Goal: Task Accomplishment & Management: Complete application form

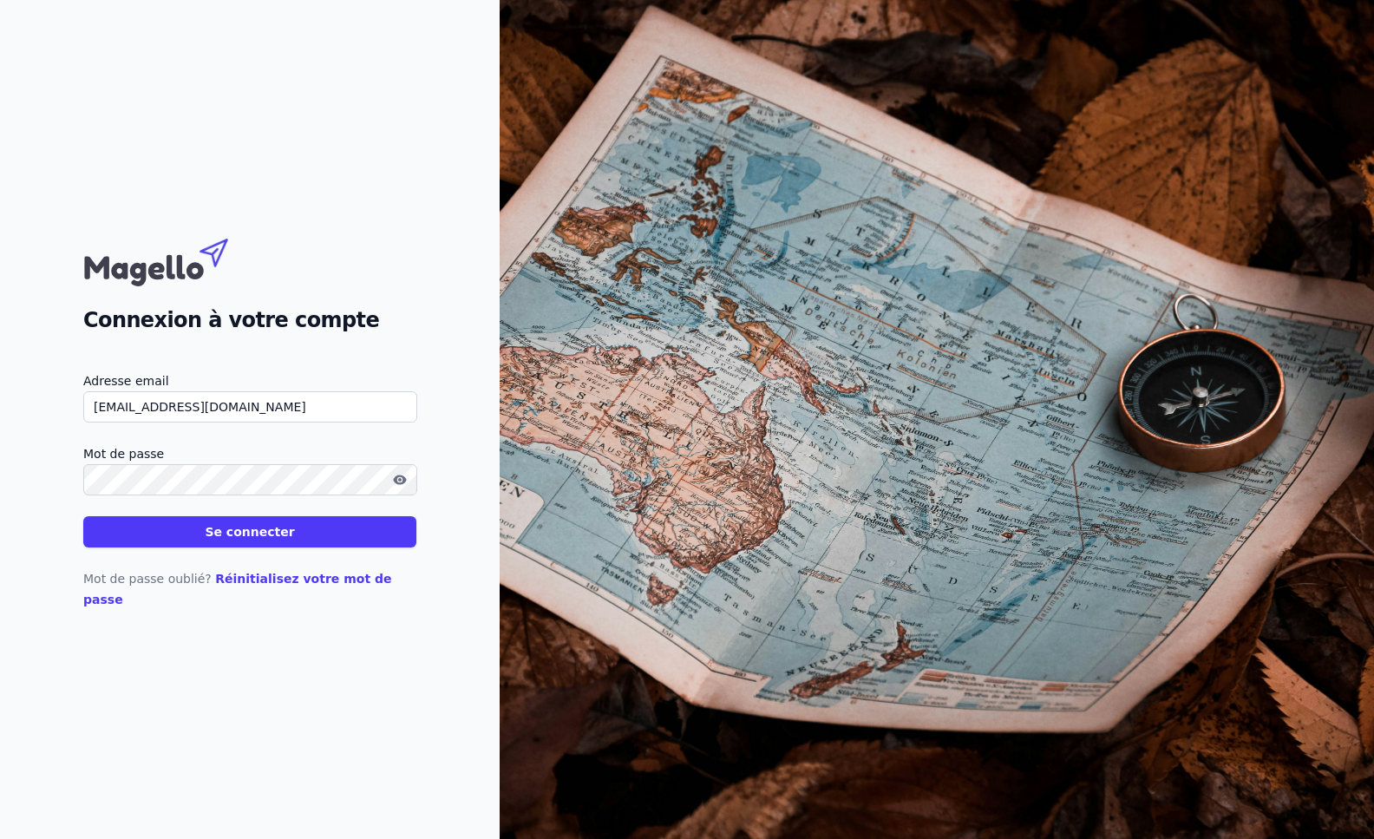
type input "[EMAIL_ADDRESS][DOMAIN_NAME]"
click at [83, 516] on button "Se connecter" at bounding box center [249, 531] width 333 height 31
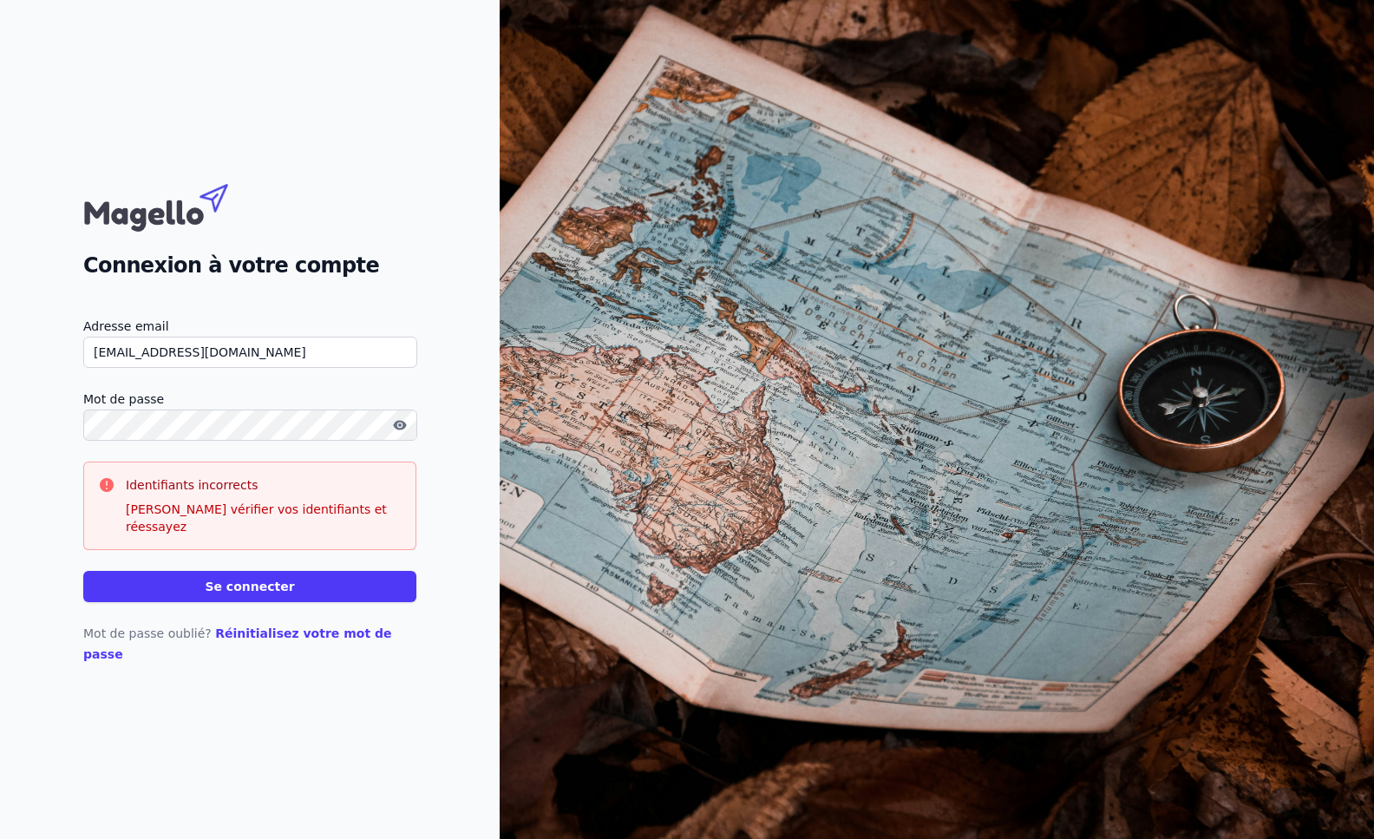
click at [83, 571] on button "Se connecter" at bounding box center [249, 586] width 333 height 31
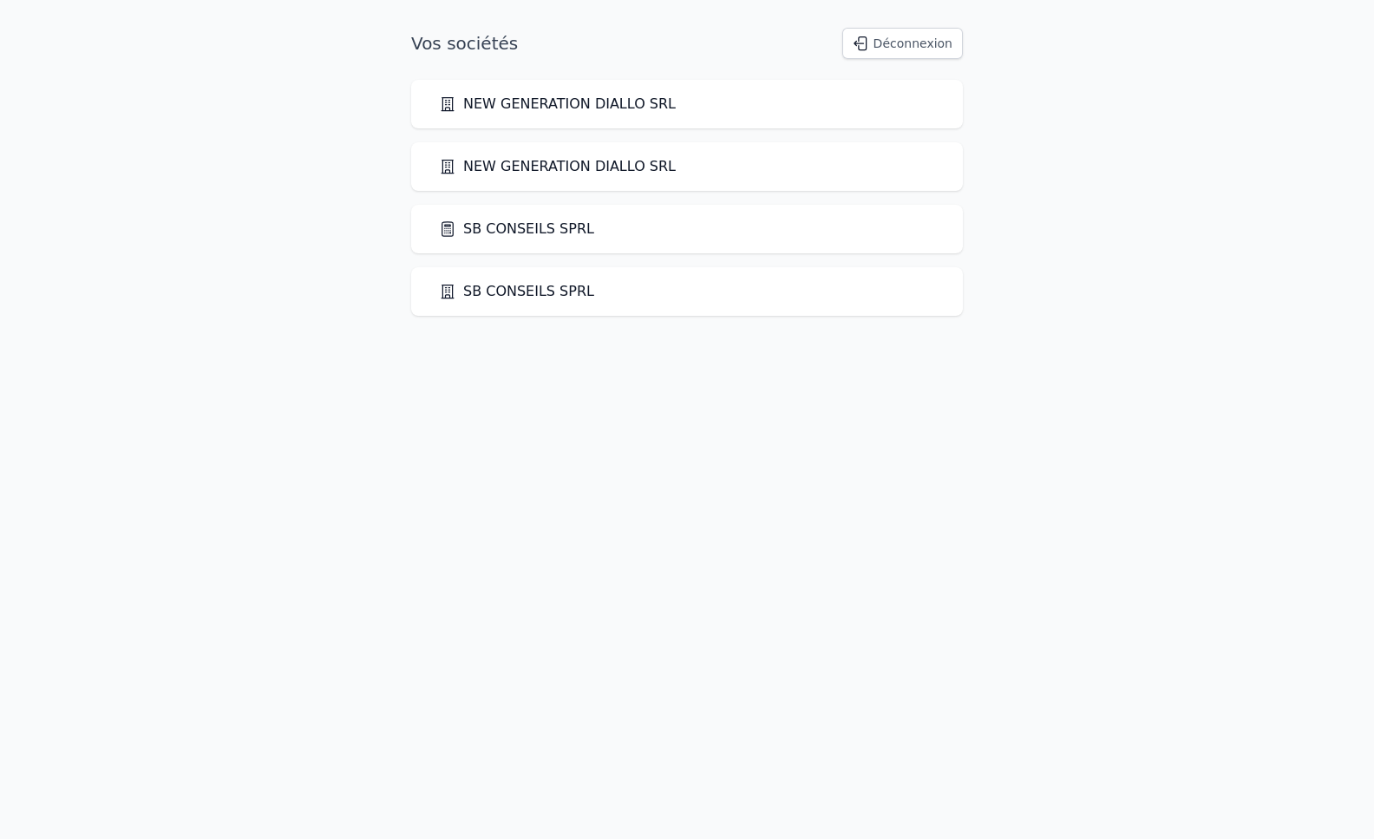
click at [538, 234] on link "SB CONSEILS SPRL" at bounding box center [516, 229] width 155 height 21
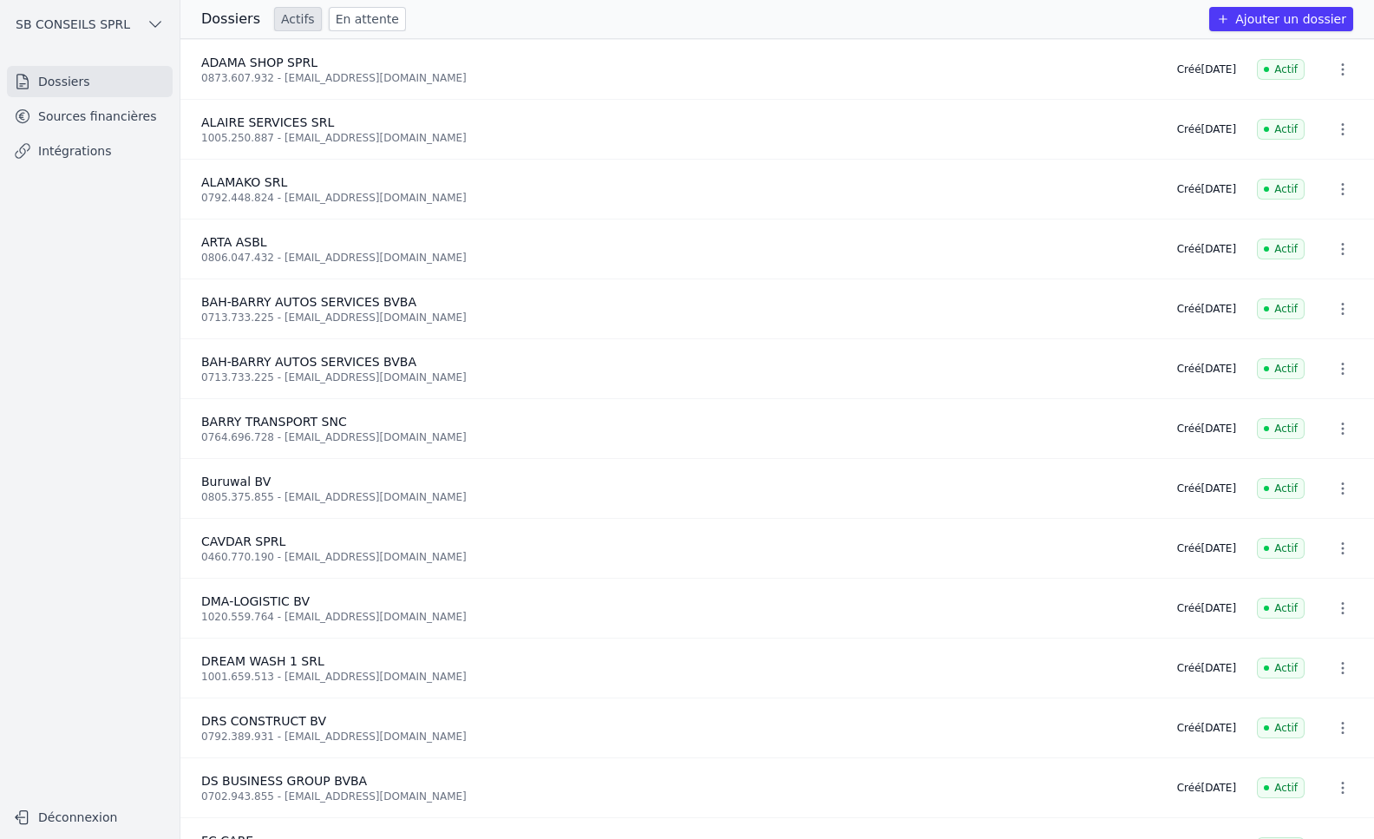
click at [1301, 23] on button "Ajouter un dossier" at bounding box center [1281, 19] width 144 height 24
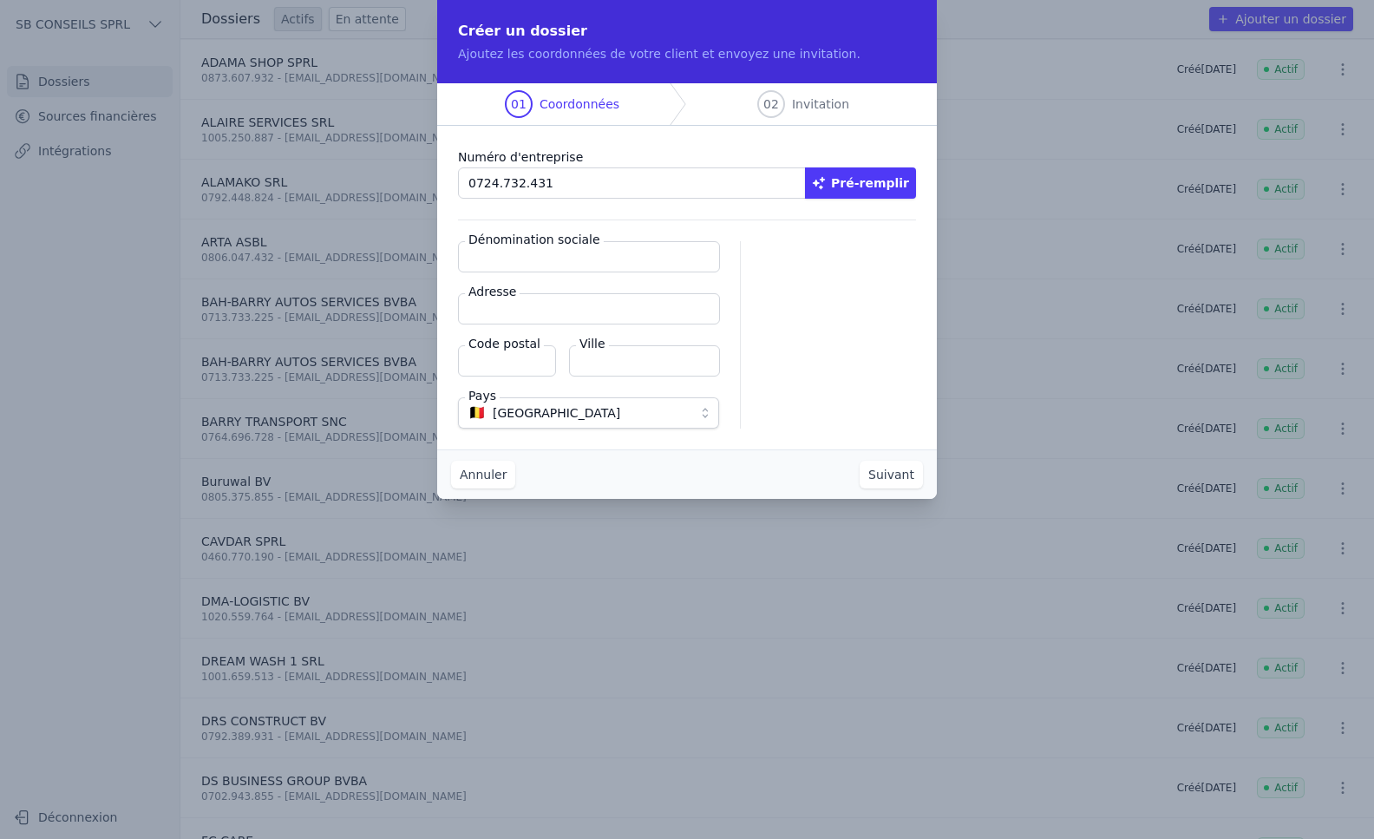
type input "0724.732.431"
click at [889, 180] on button "Pré-remplir" at bounding box center [860, 182] width 111 height 31
type input "LANOYA SPRL"
type input "[STREET_ADDRESS][PERSON_NAME]"
type input "1020"
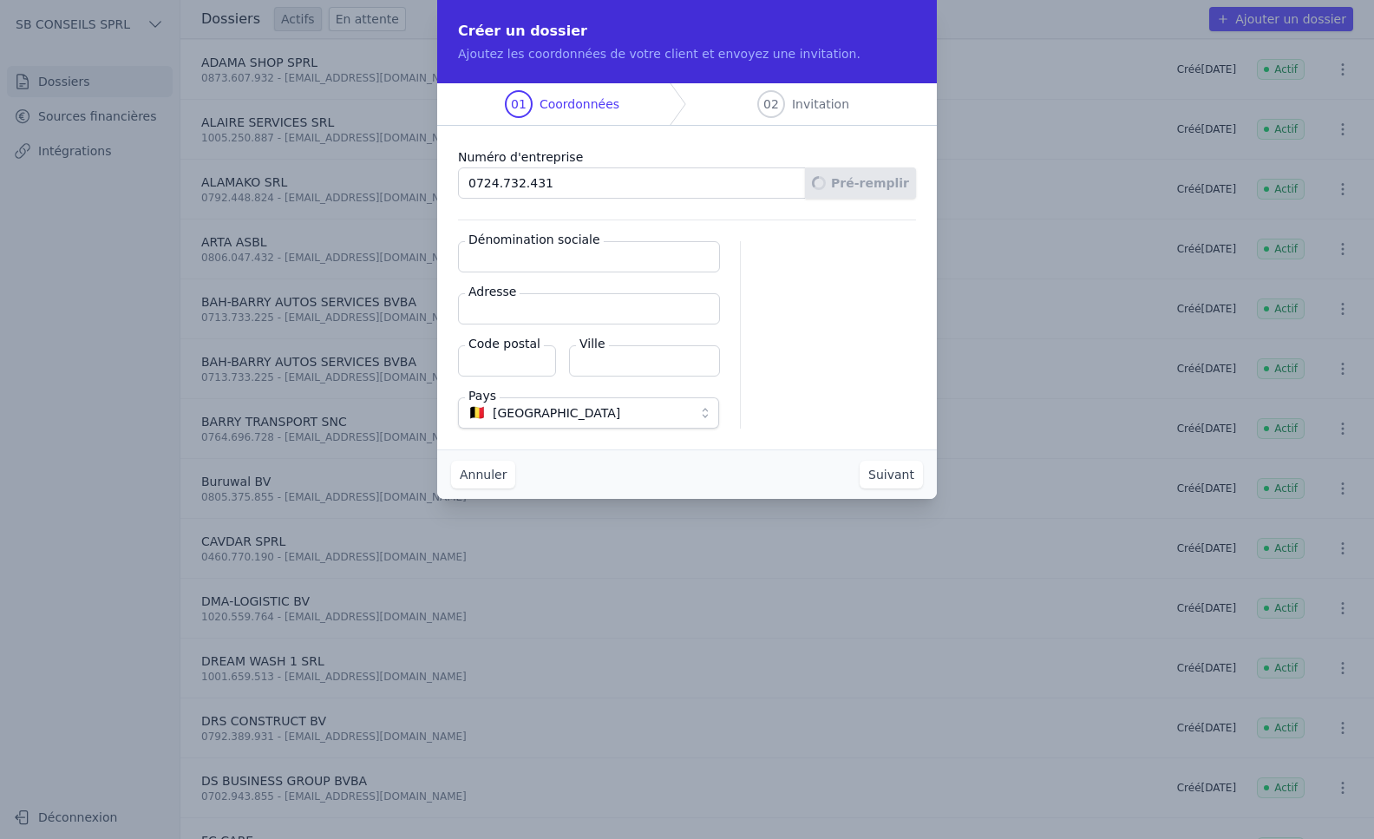
type input "[GEOGRAPHIC_DATA]"
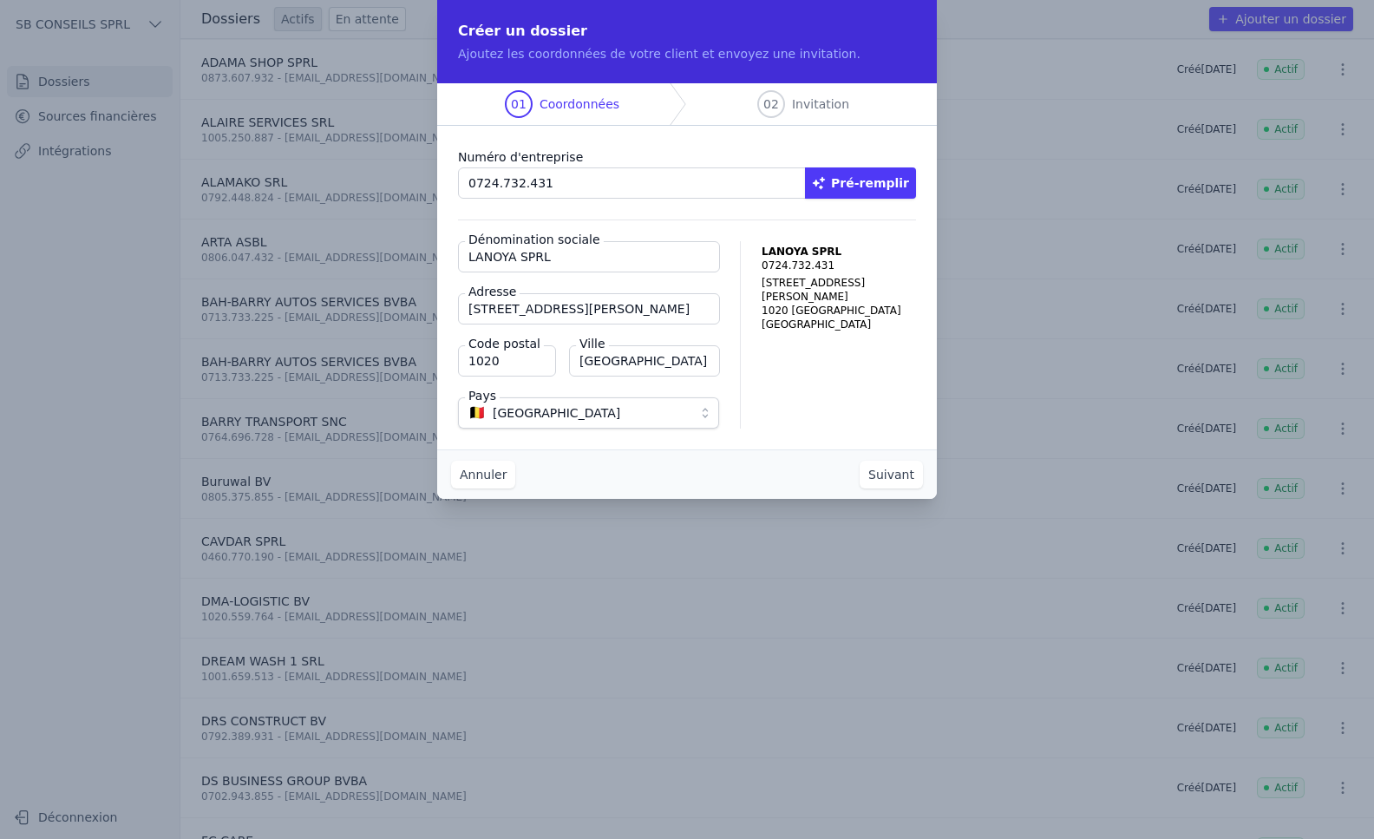
click at [880, 479] on button "Suivant" at bounding box center [890, 475] width 63 height 28
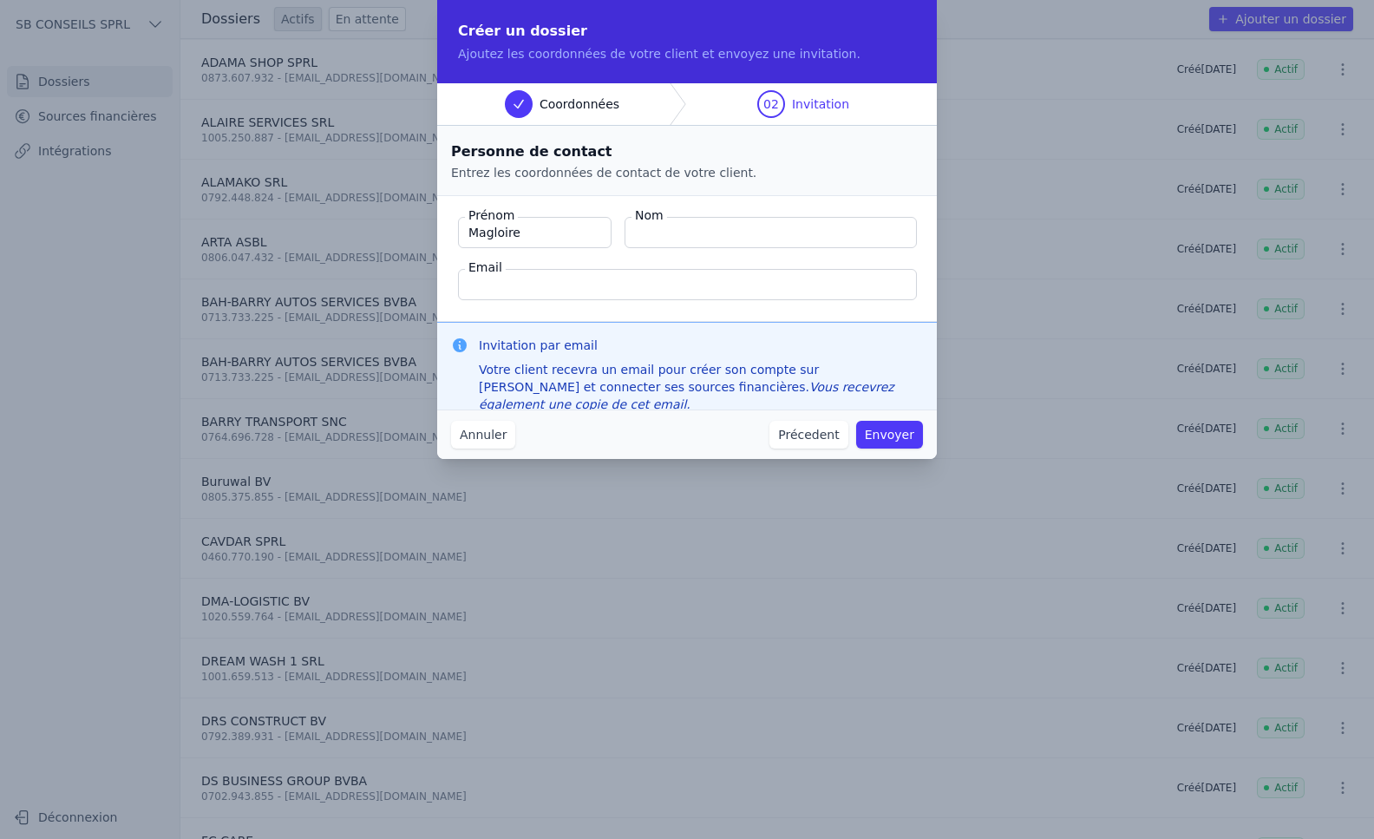
type input "Magloire"
type input "Nzolantima"
paste input "[PERSON_NAME][EMAIL_ADDRESS][DOMAIN_NAME]"
type input "[PERSON_NAME][EMAIL_ADDRESS][DOMAIN_NAME]"
click at [882, 440] on button "Envoyer" at bounding box center [889, 435] width 67 height 28
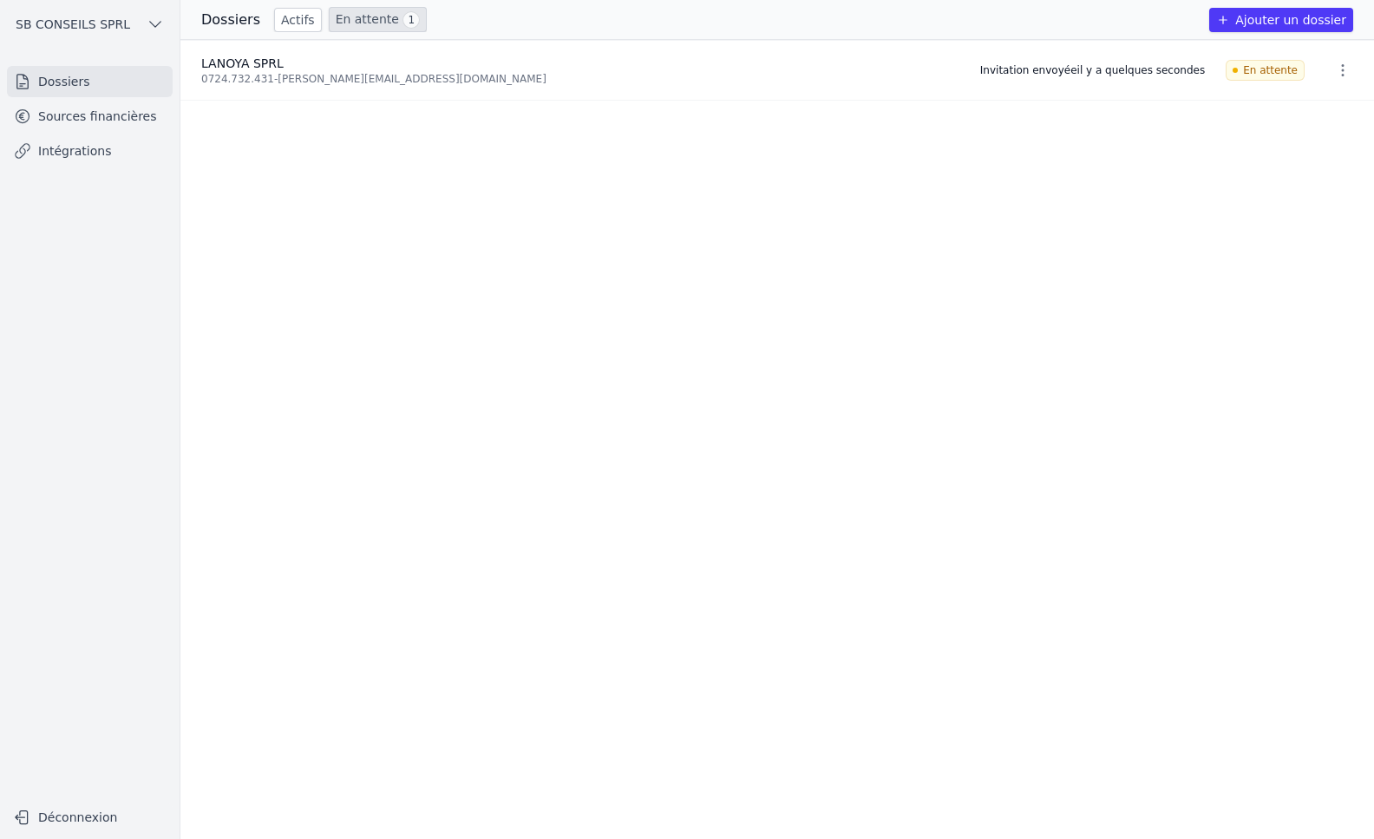
click at [1287, 13] on button "Ajouter un dossier" at bounding box center [1281, 20] width 144 height 24
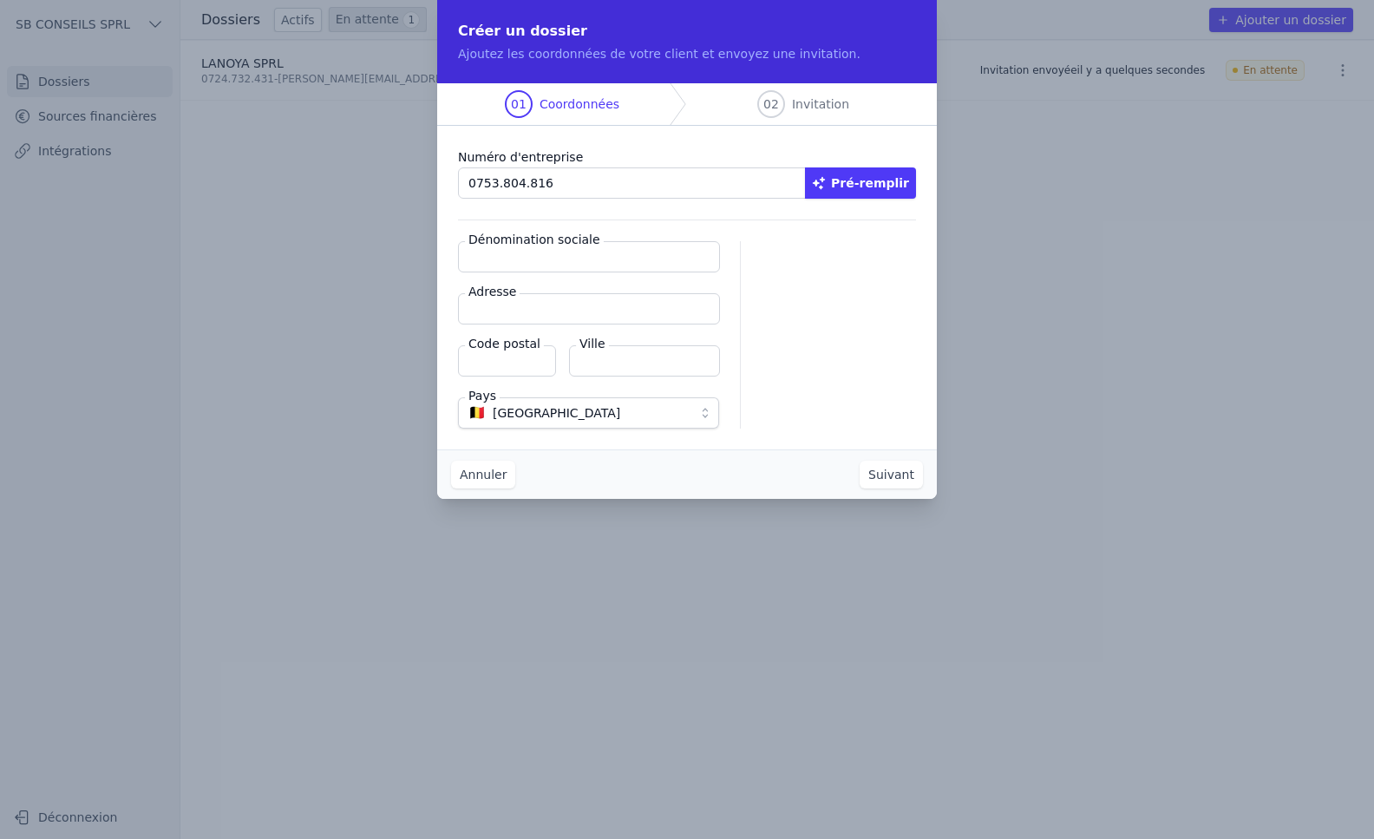
type input "0753.804.816"
click at [905, 184] on button "Pré-remplir" at bounding box center [860, 182] width 111 height 31
type input "LES AMIS DE BRUXELLES SRL"
type input "[STREET_ADDRESS]"
type input "1080"
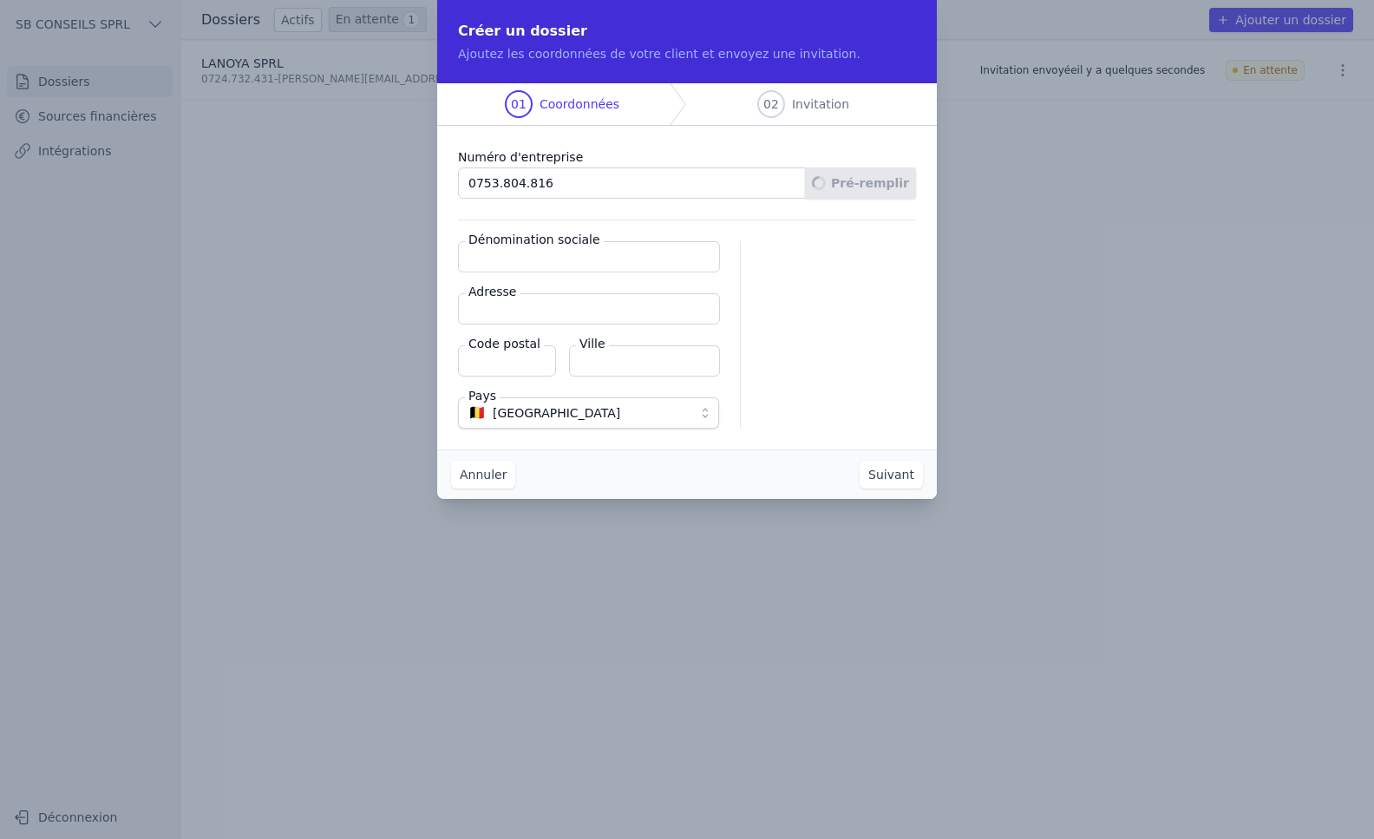
type input "[GEOGRAPHIC_DATA]"
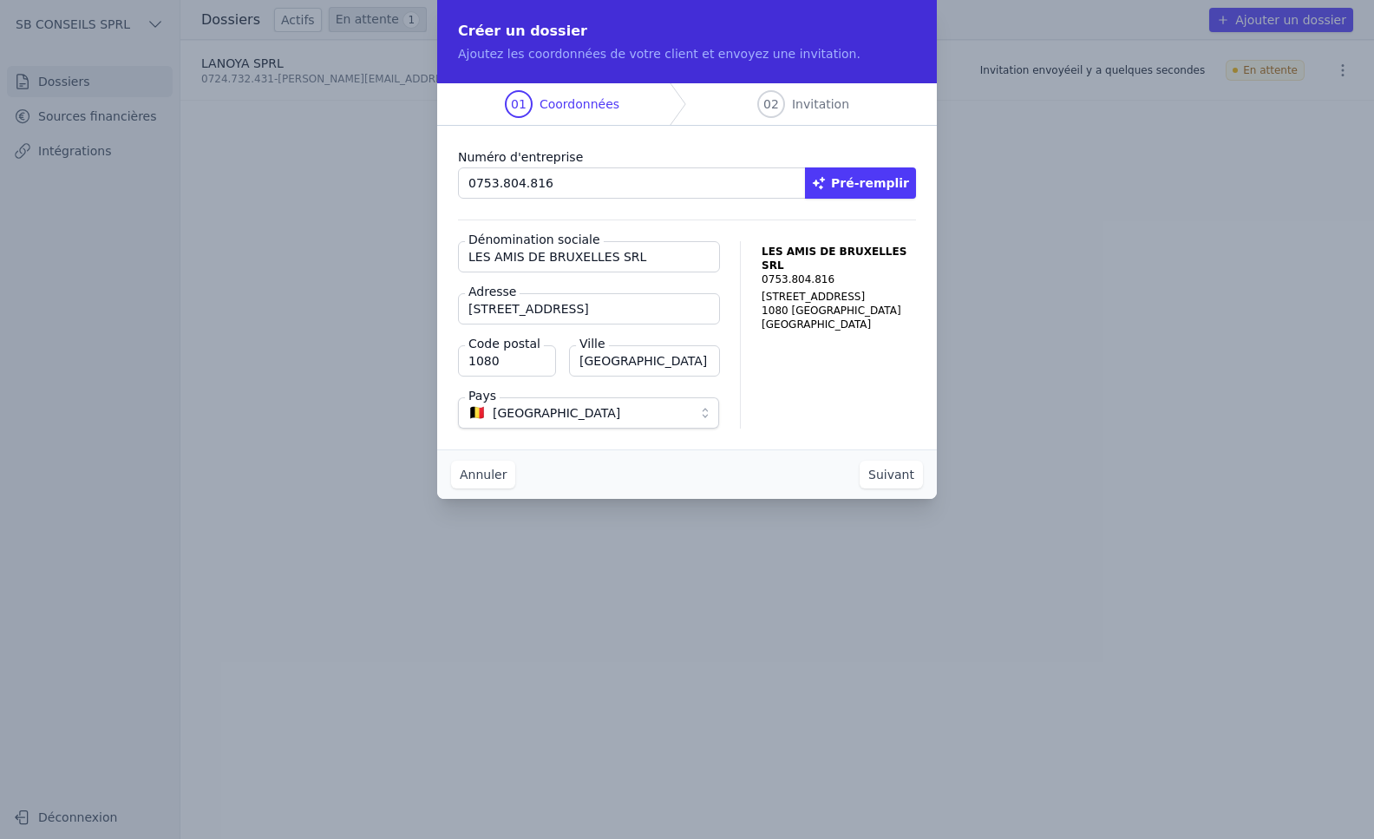
click at [899, 468] on button "Suivant" at bounding box center [890, 475] width 63 height 28
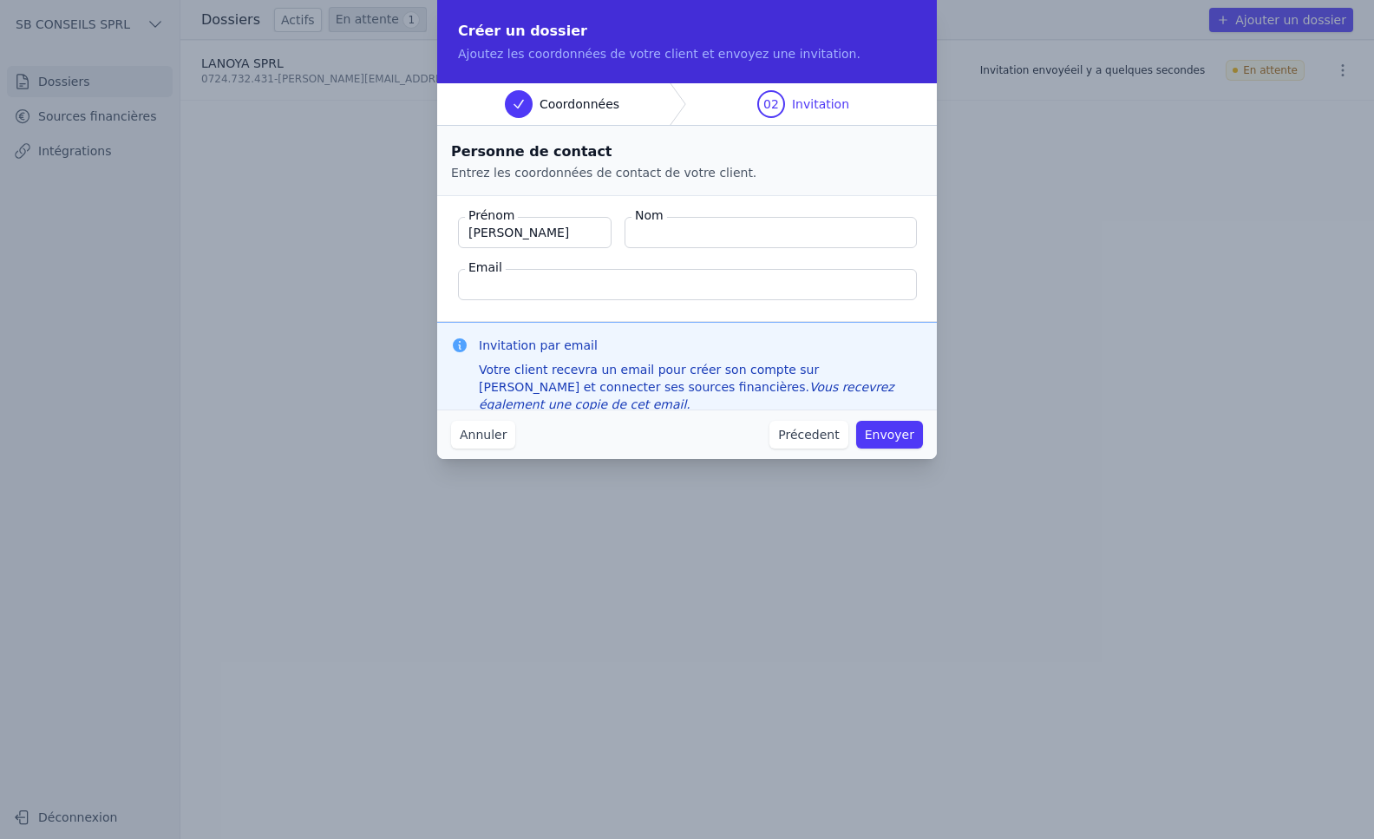
type input "[PERSON_NAME]"
type input "CONDO"
type input "[EMAIL_ADDRESS][DOMAIN_NAME]"
click at [899, 437] on button "Envoyer" at bounding box center [889, 435] width 67 height 28
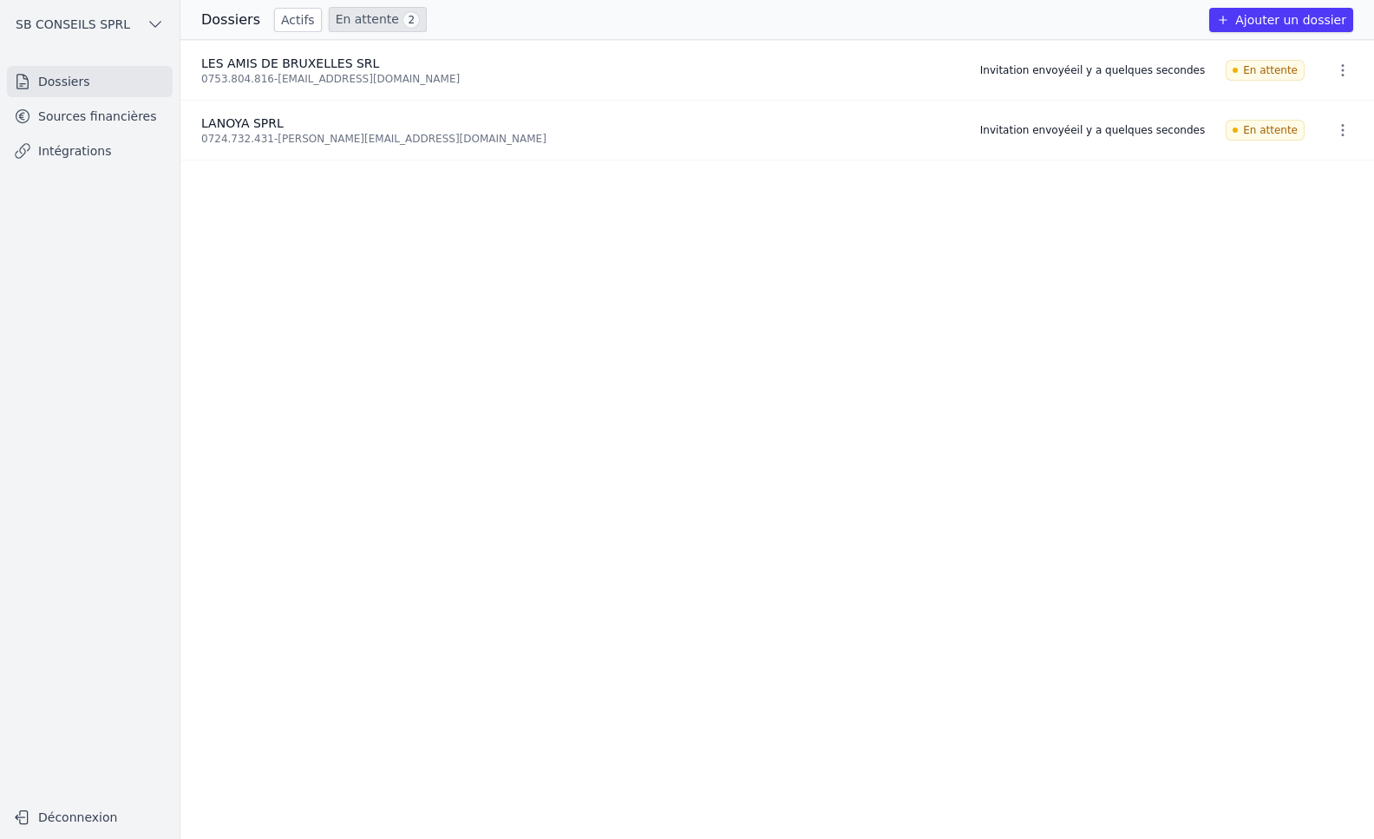
click at [74, 146] on link "Intégrations" at bounding box center [90, 150] width 166 height 31
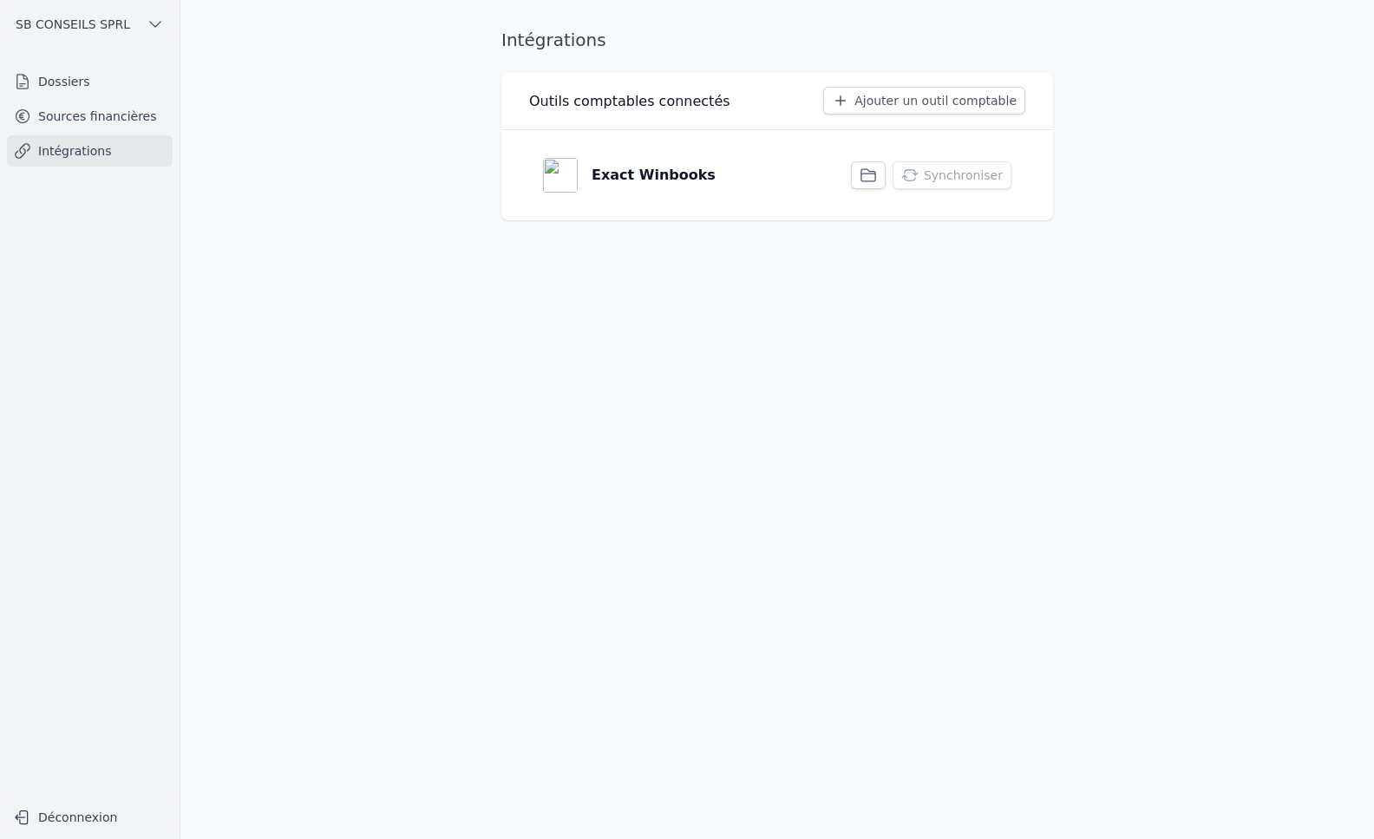
click at [76, 119] on link "Sources financières" at bounding box center [90, 116] width 166 height 31
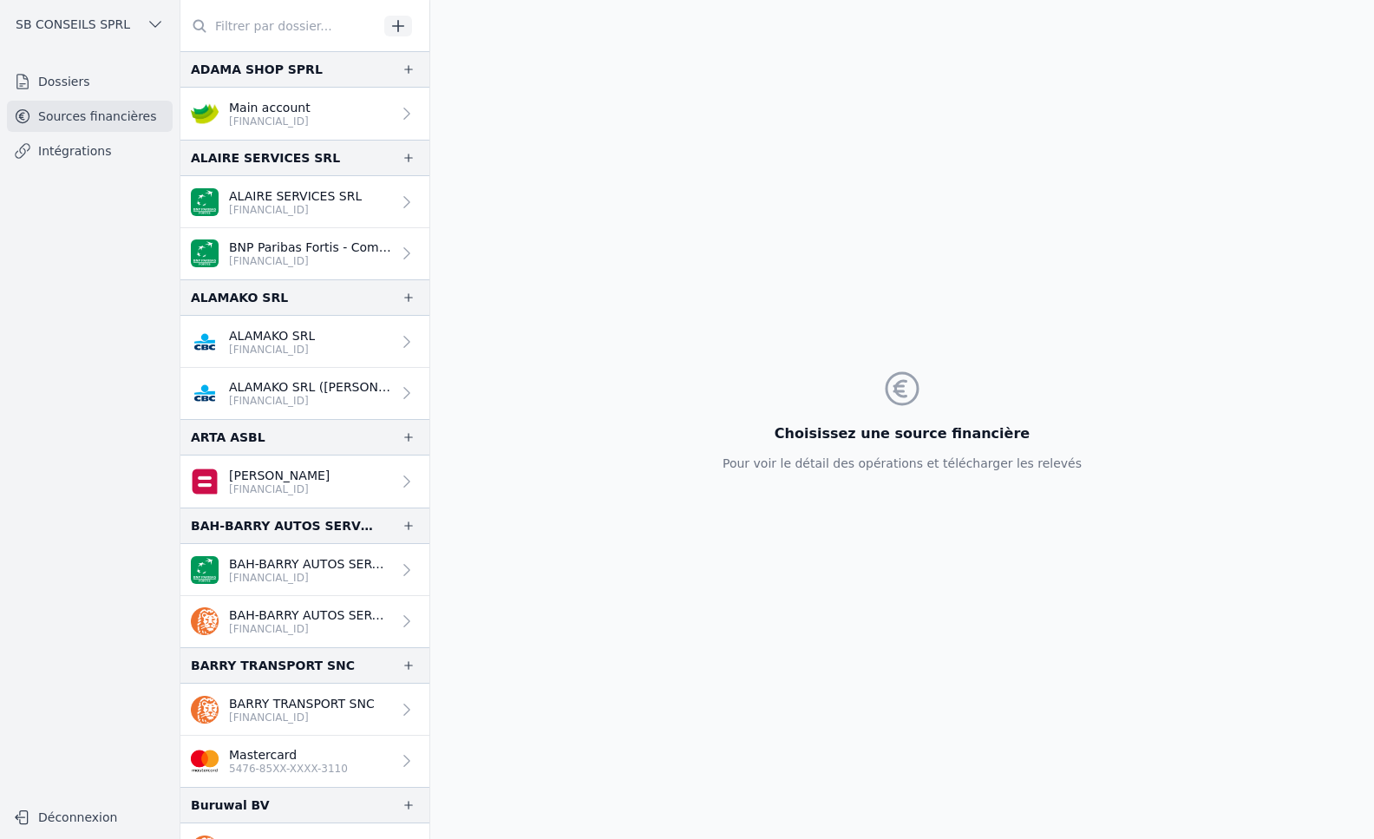
click at [71, 155] on link "Intégrations" at bounding box center [90, 150] width 166 height 31
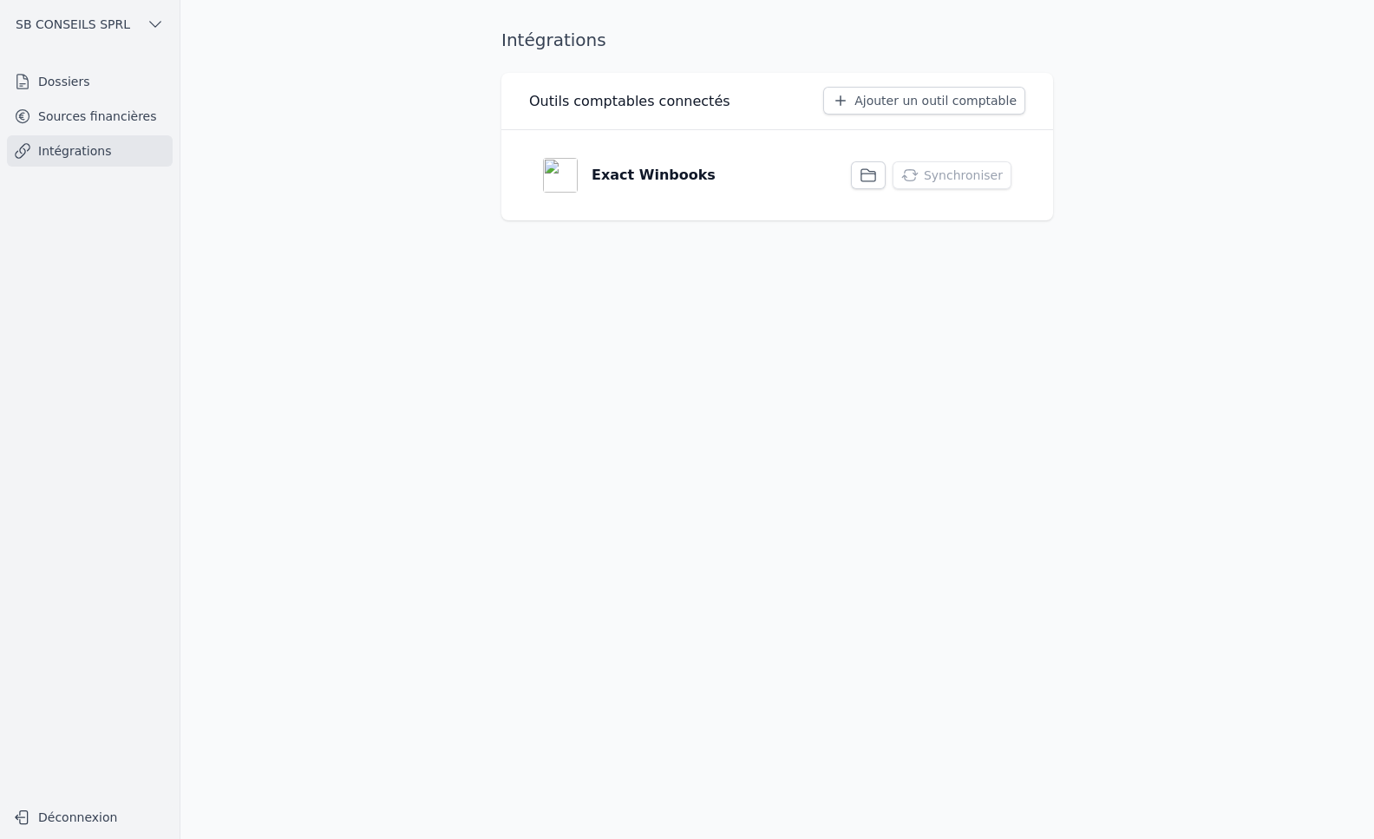
click at [872, 173] on icon "button" at bounding box center [868, 175] width 14 height 12
click at [877, 172] on icon "button" at bounding box center [867, 175] width 17 height 17
click at [63, 105] on link "Sources financières" at bounding box center [90, 116] width 166 height 31
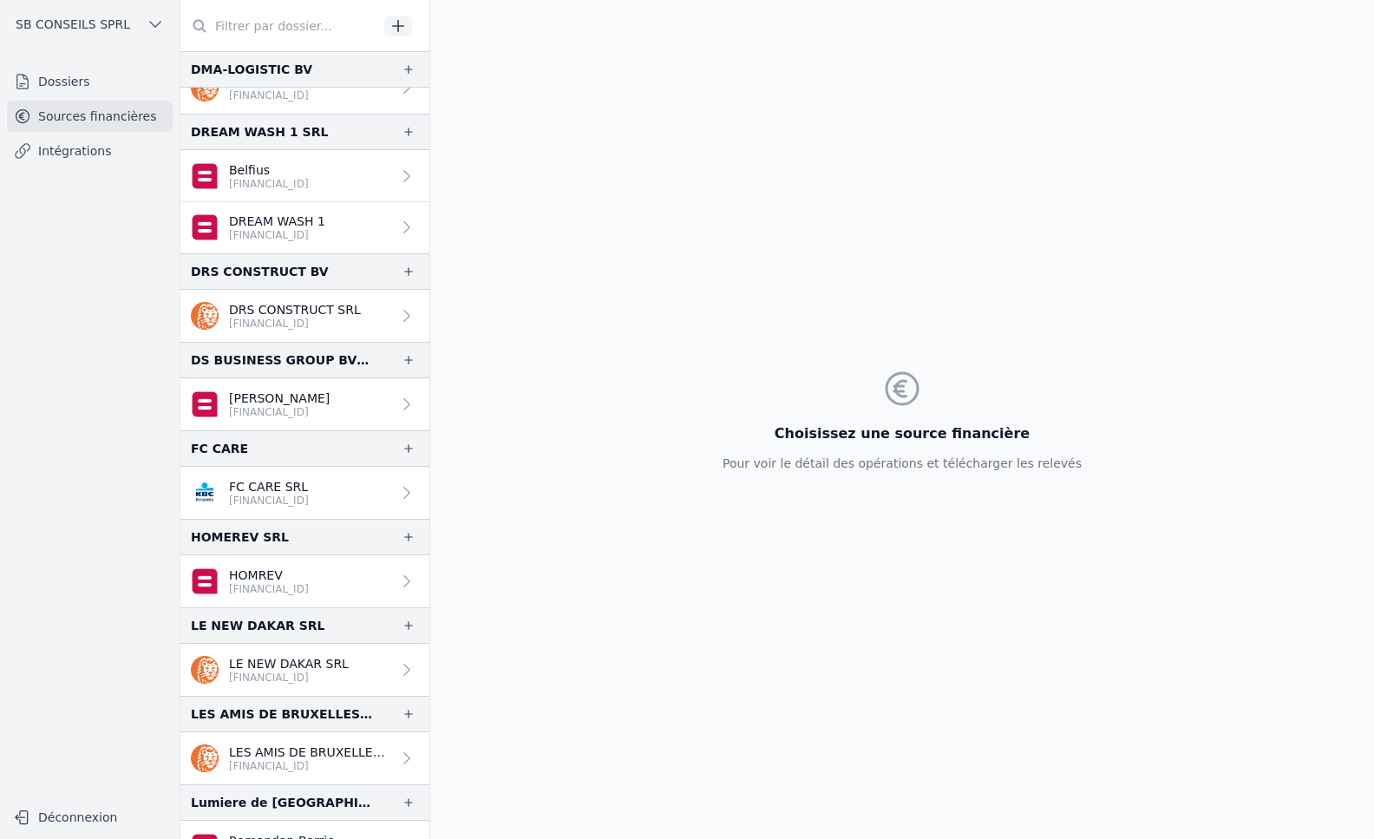
scroll to position [1127, 0]
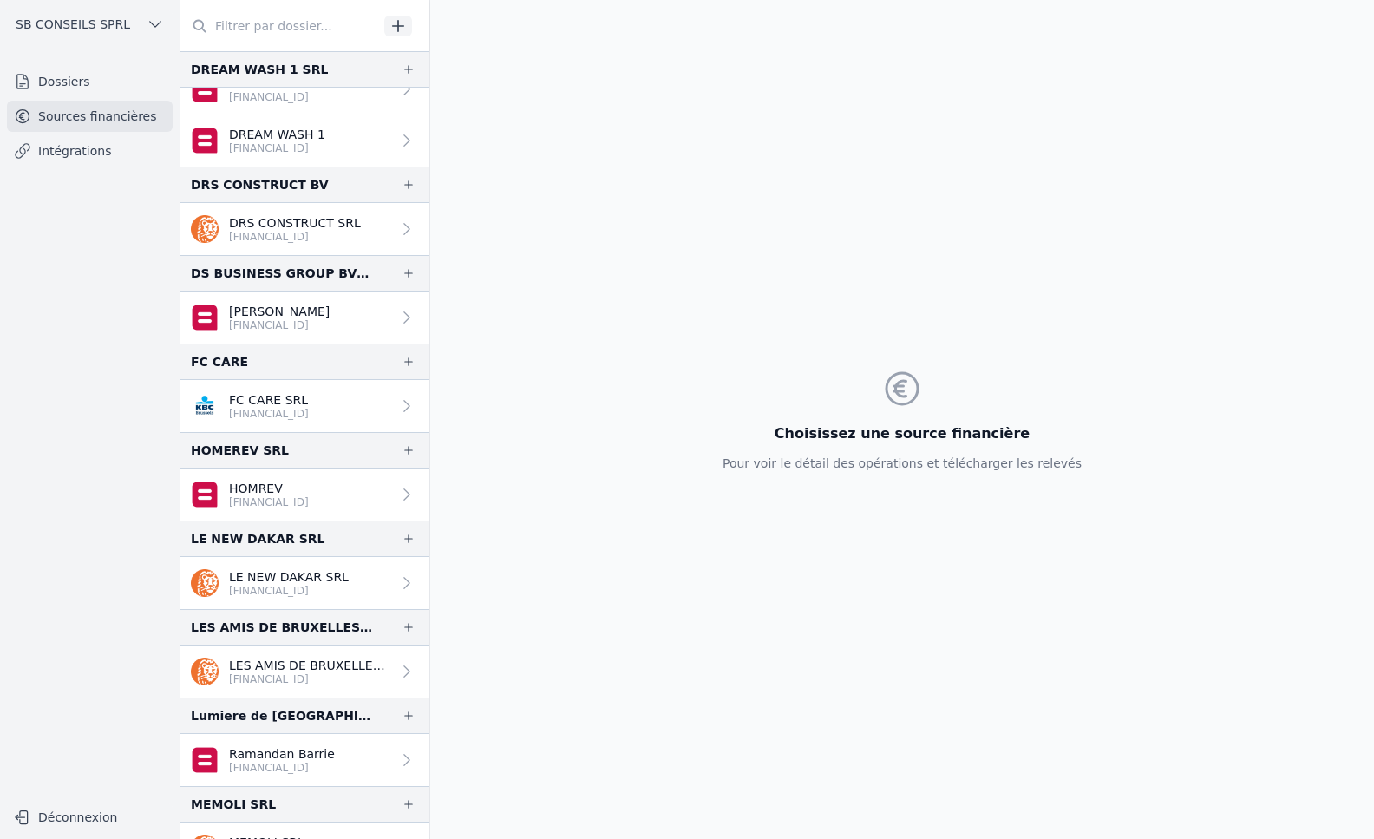
click at [261, 663] on p "LES AMIS DE BRUXELLES SRL" at bounding box center [310, 665] width 162 height 17
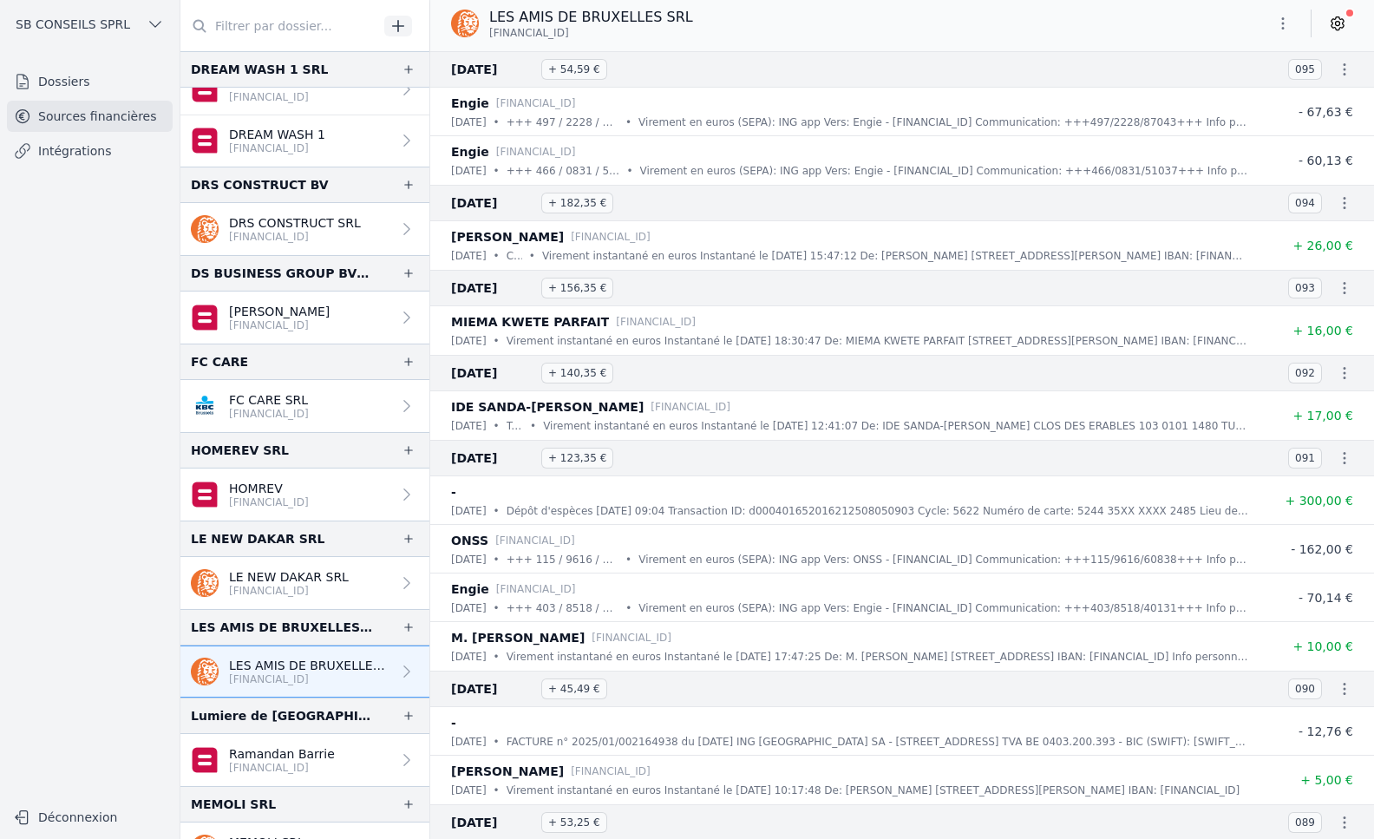
click at [51, 153] on link "Intégrations" at bounding box center [90, 150] width 166 height 31
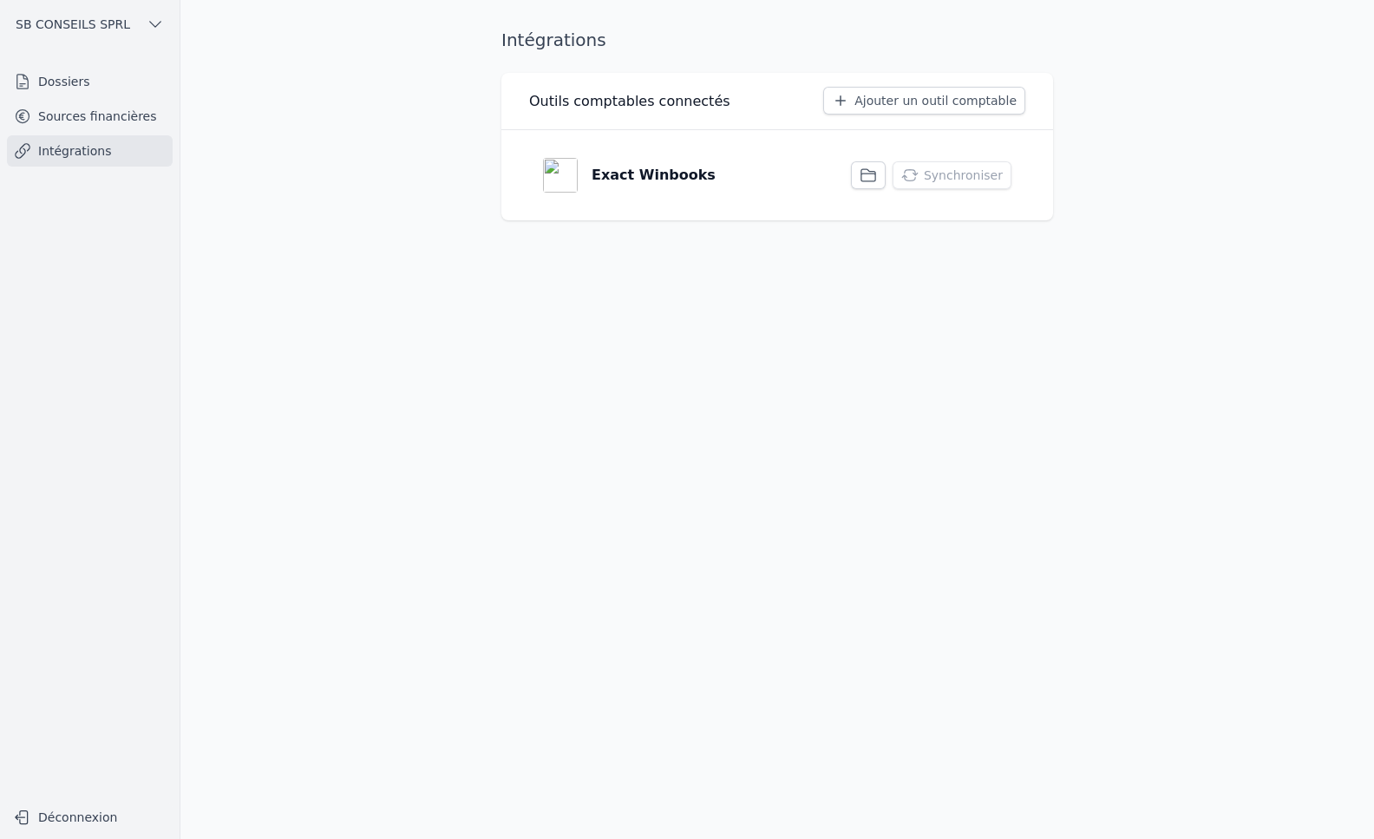
click at [605, 173] on p "Exact Winbooks" at bounding box center [653, 175] width 124 height 21
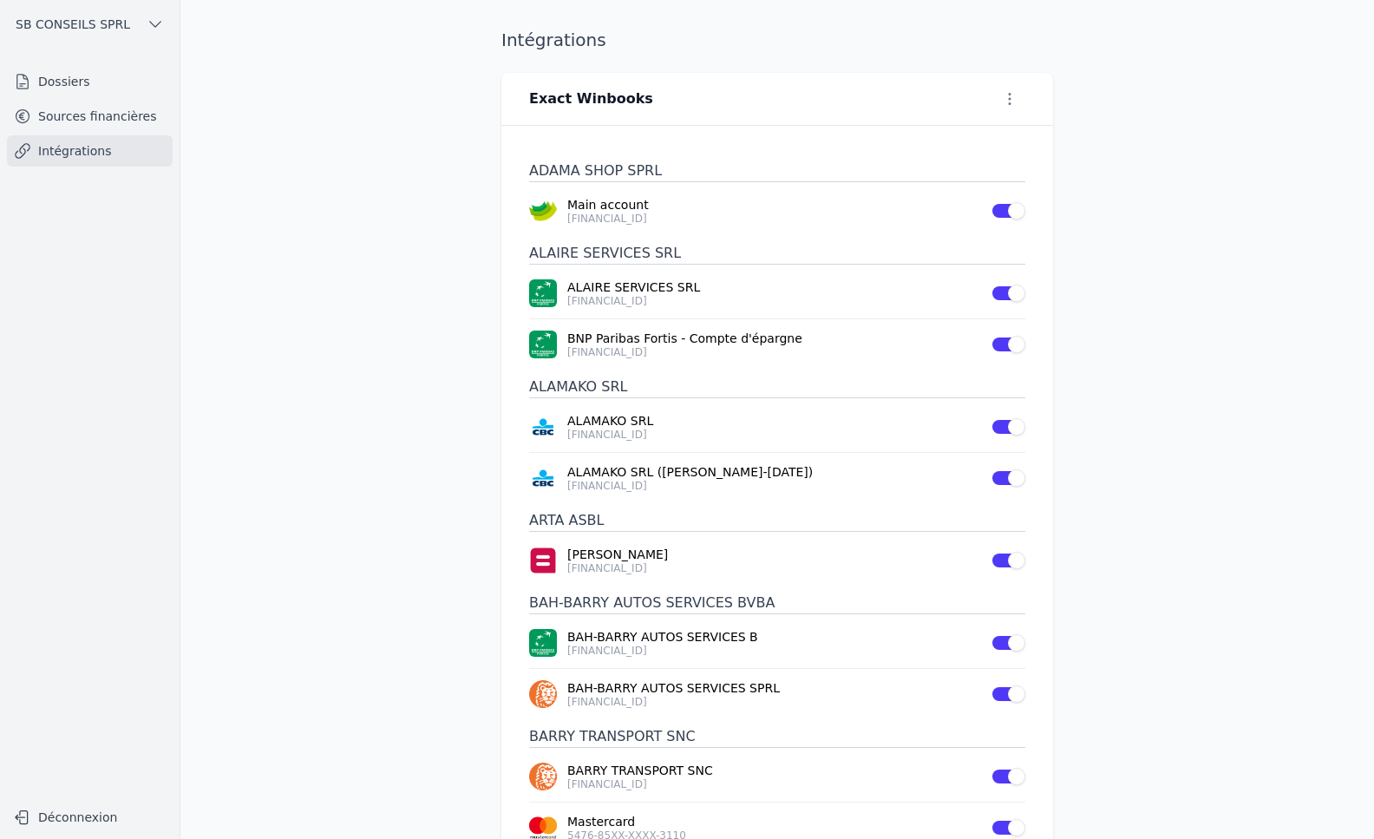
click at [63, 144] on link "Intégrations" at bounding box center [90, 150] width 166 height 31
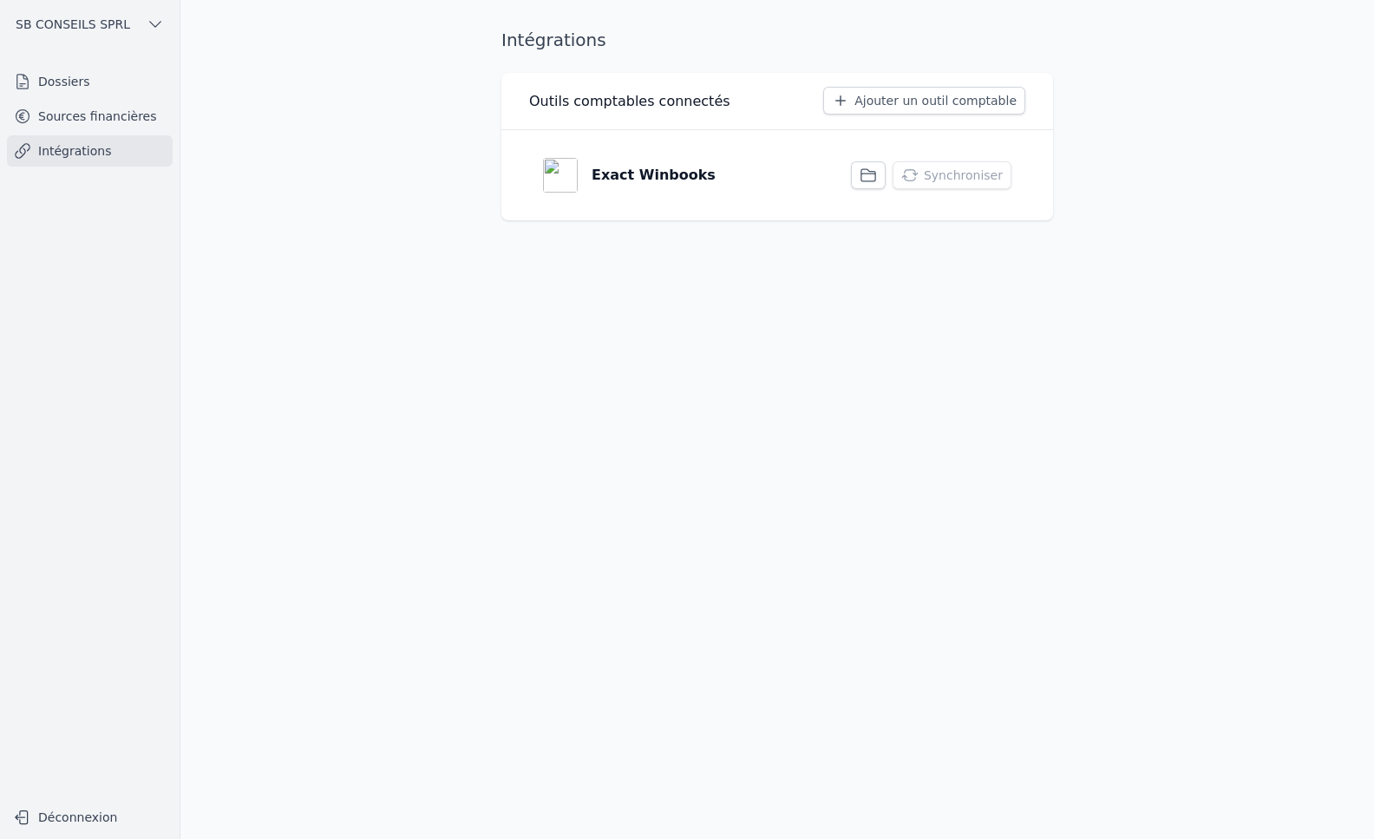
click at [871, 176] on icon "button" at bounding box center [867, 175] width 17 height 17
click at [77, 117] on link "Sources financières" at bounding box center [90, 116] width 166 height 31
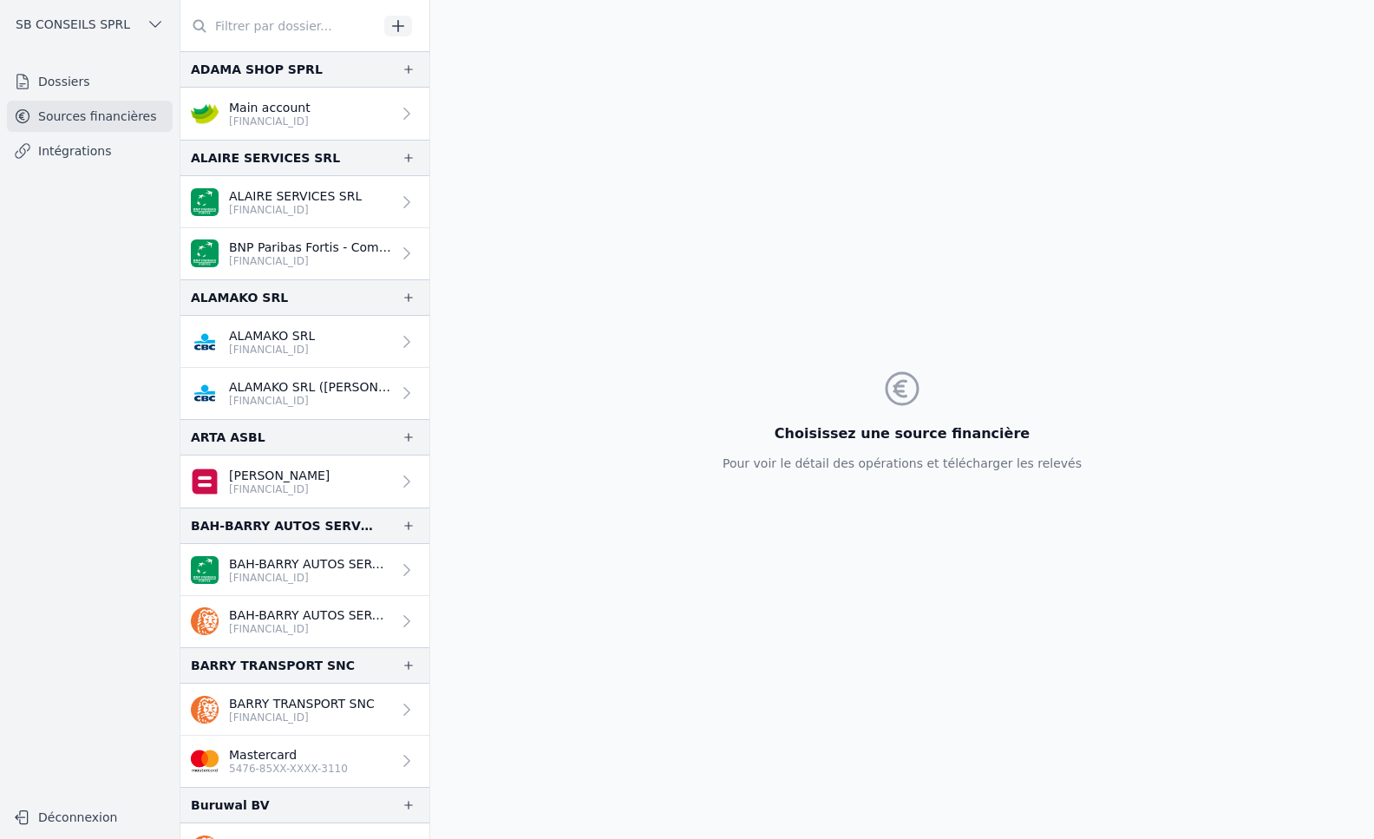
click at [72, 79] on link "Dossiers" at bounding box center [90, 81] width 166 height 31
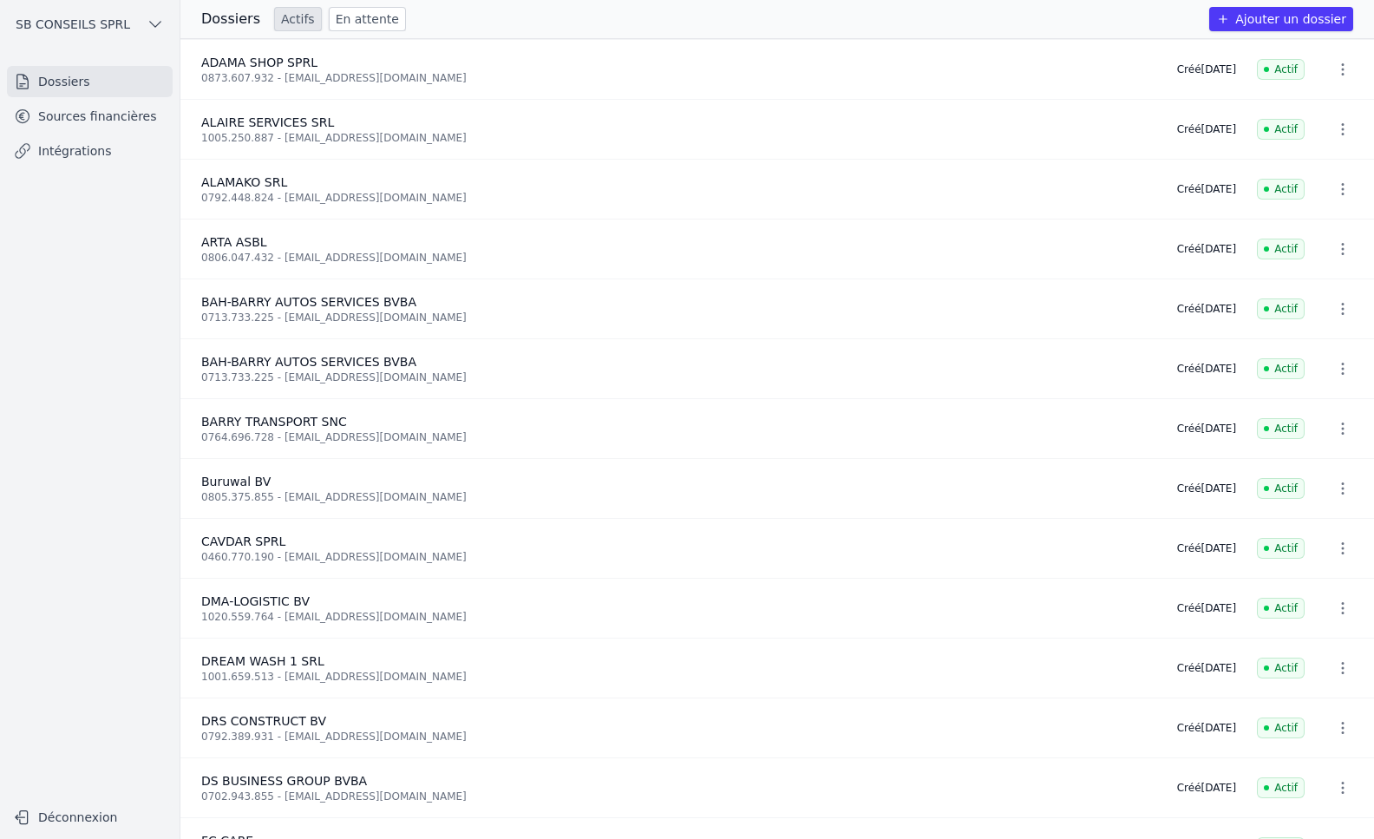
click at [81, 148] on link "Intégrations" at bounding box center [90, 150] width 166 height 31
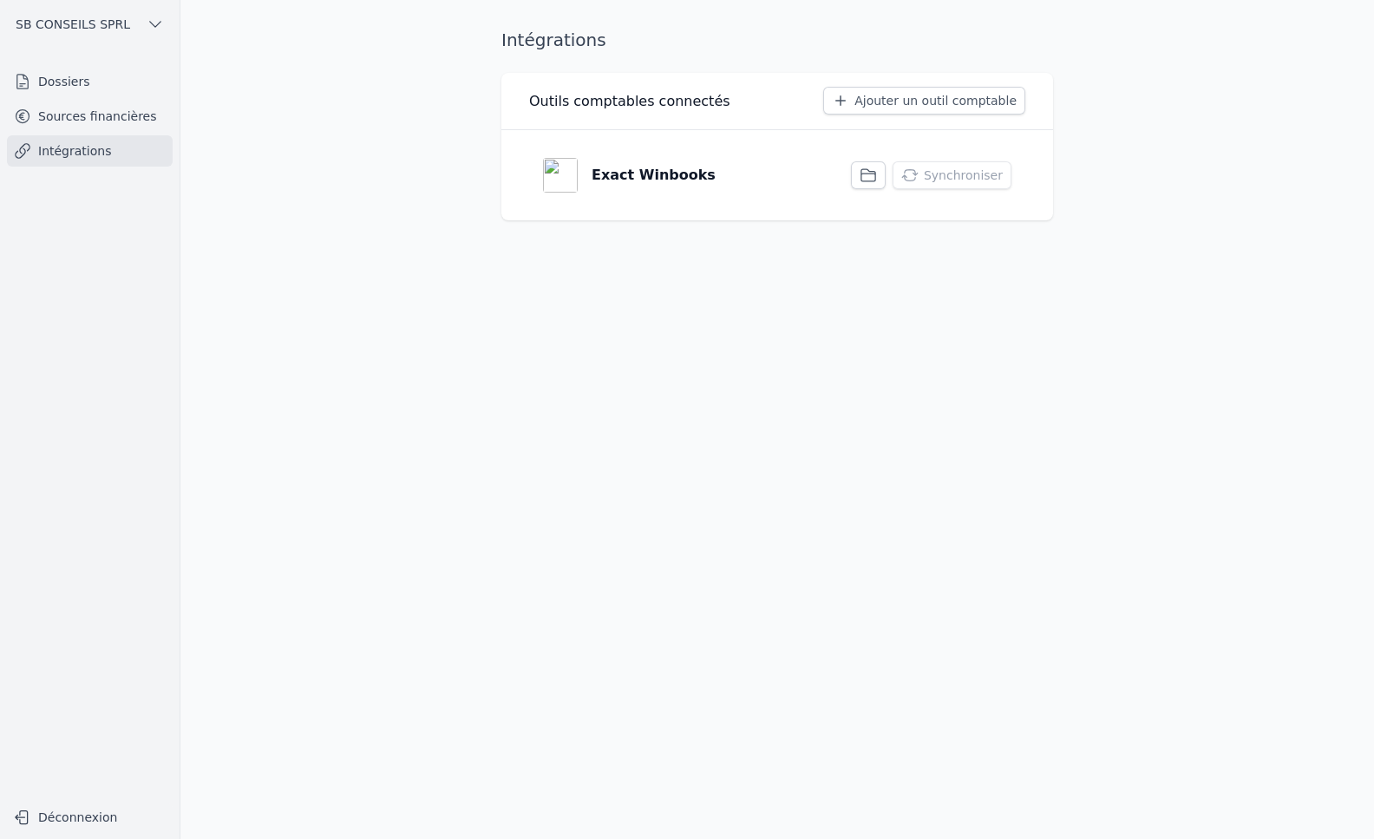
click at [80, 124] on link "Sources financières" at bounding box center [90, 116] width 166 height 31
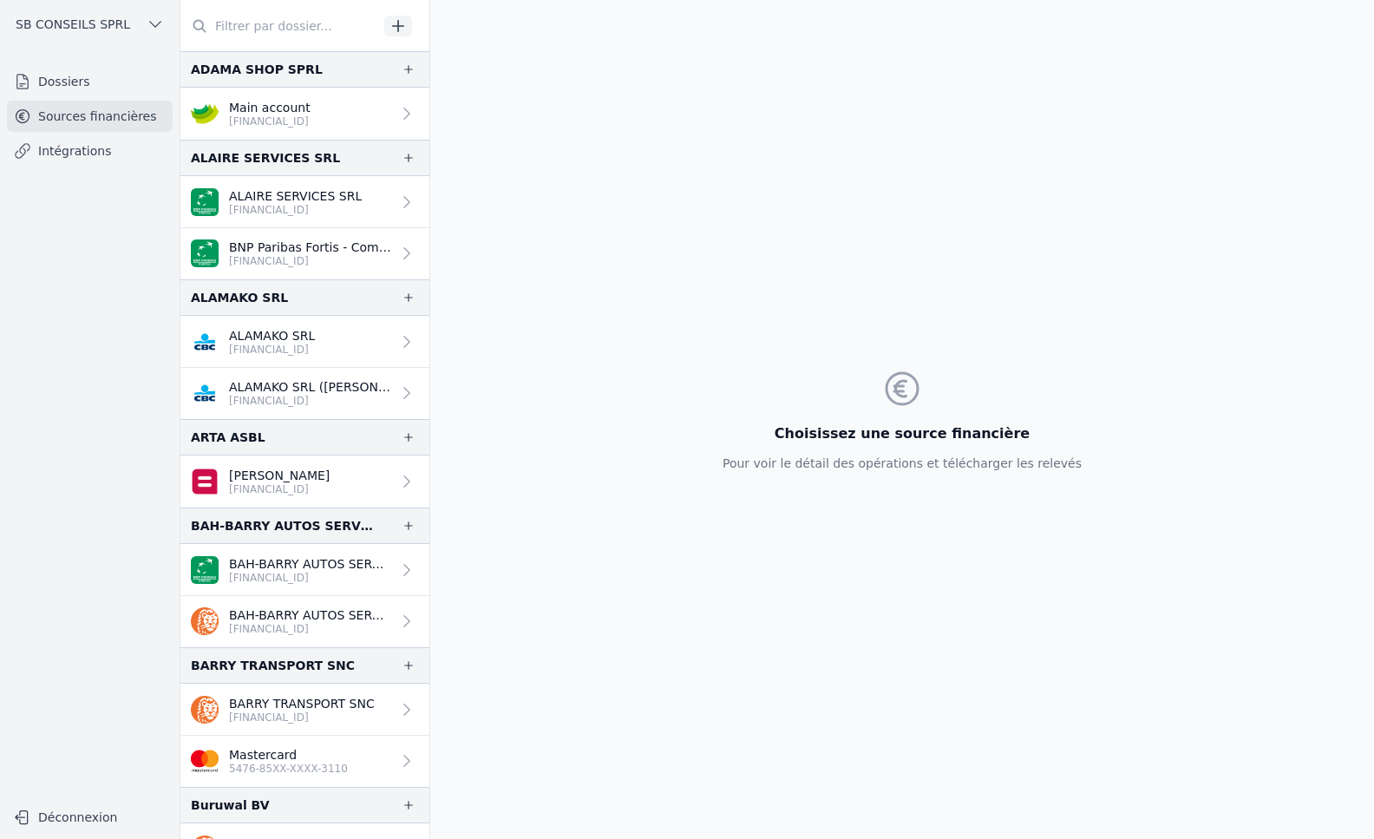
click at [62, 78] on link "Dossiers" at bounding box center [90, 81] width 166 height 31
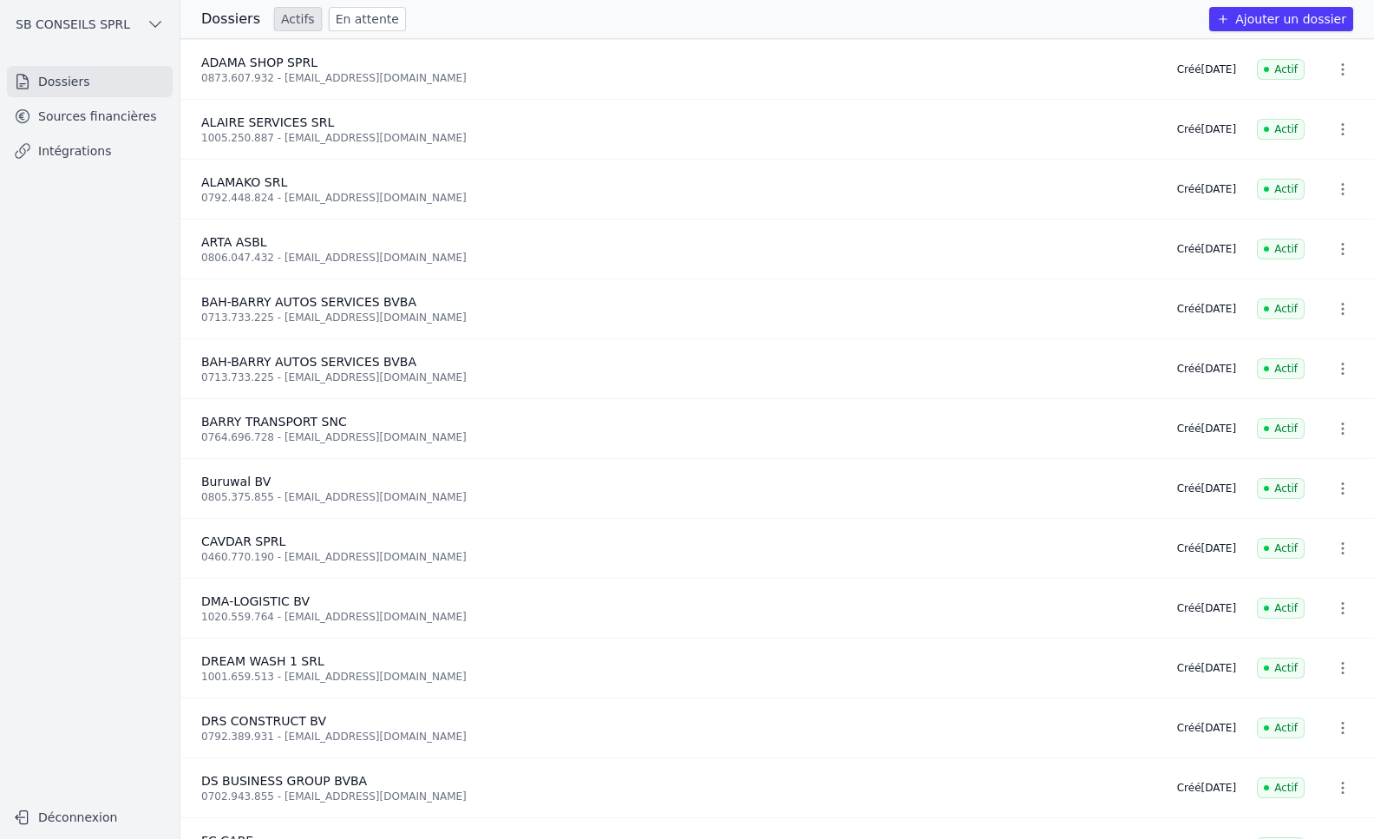
click at [342, 16] on link "En attente" at bounding box center [367, 19] width 77 height 24
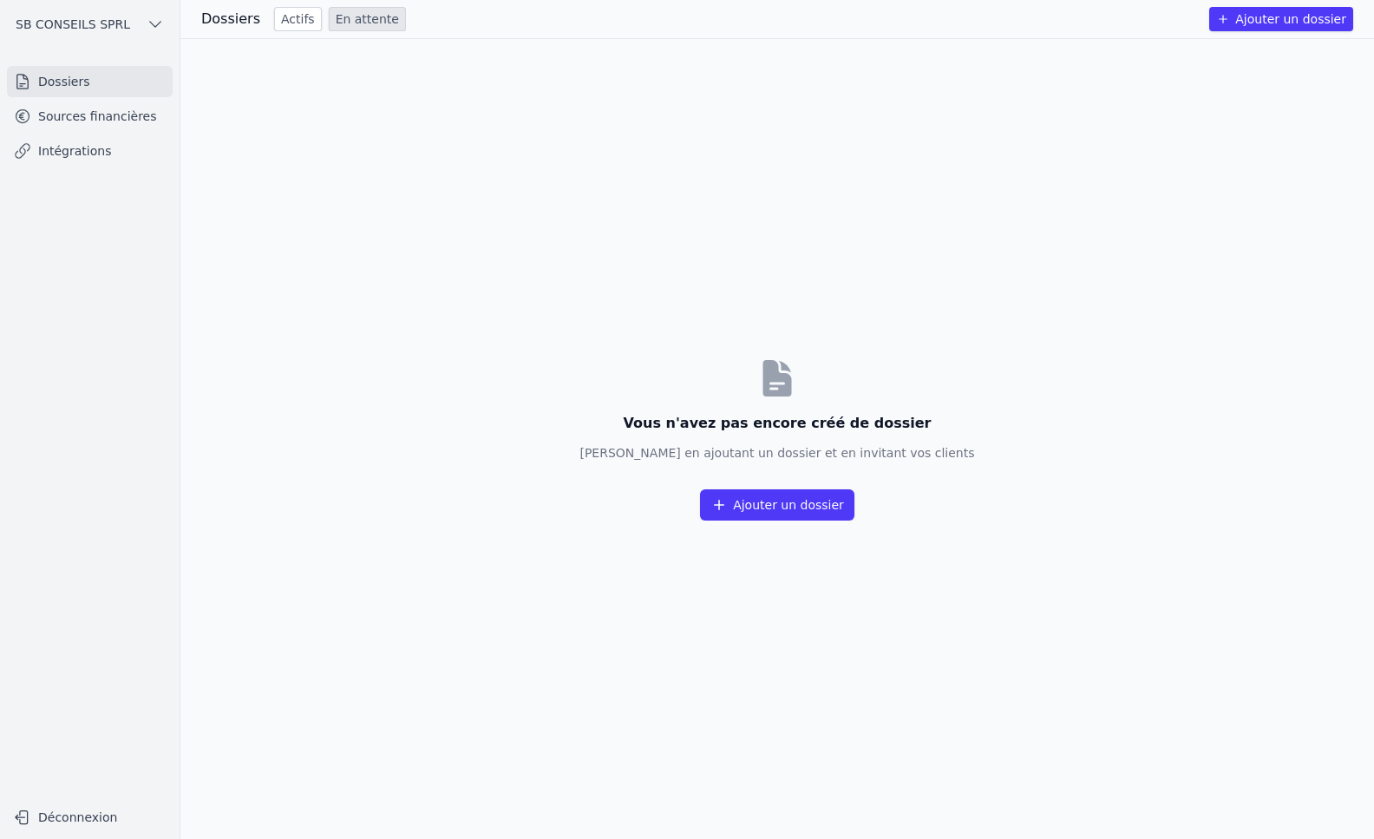
click at [77, 148] on link "Intégrations" at bounding box center [90, 150] width 166 height 31
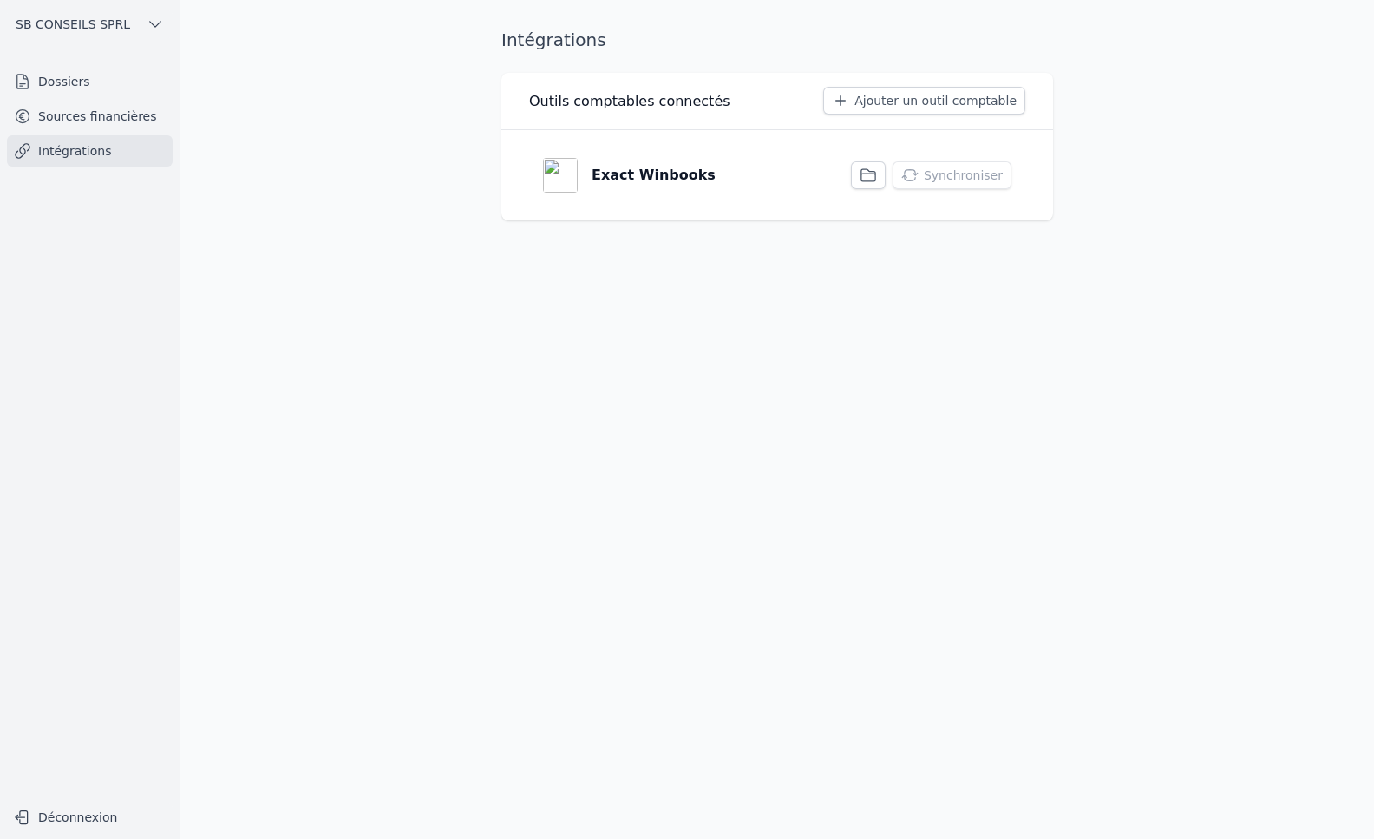
click at [873, 176] on icon "button" at bounding box center [867, 175] width 17 height 17
click at [966, 177] on button "Synchroniser" at bounding box center [951, 175] width 119 height 28
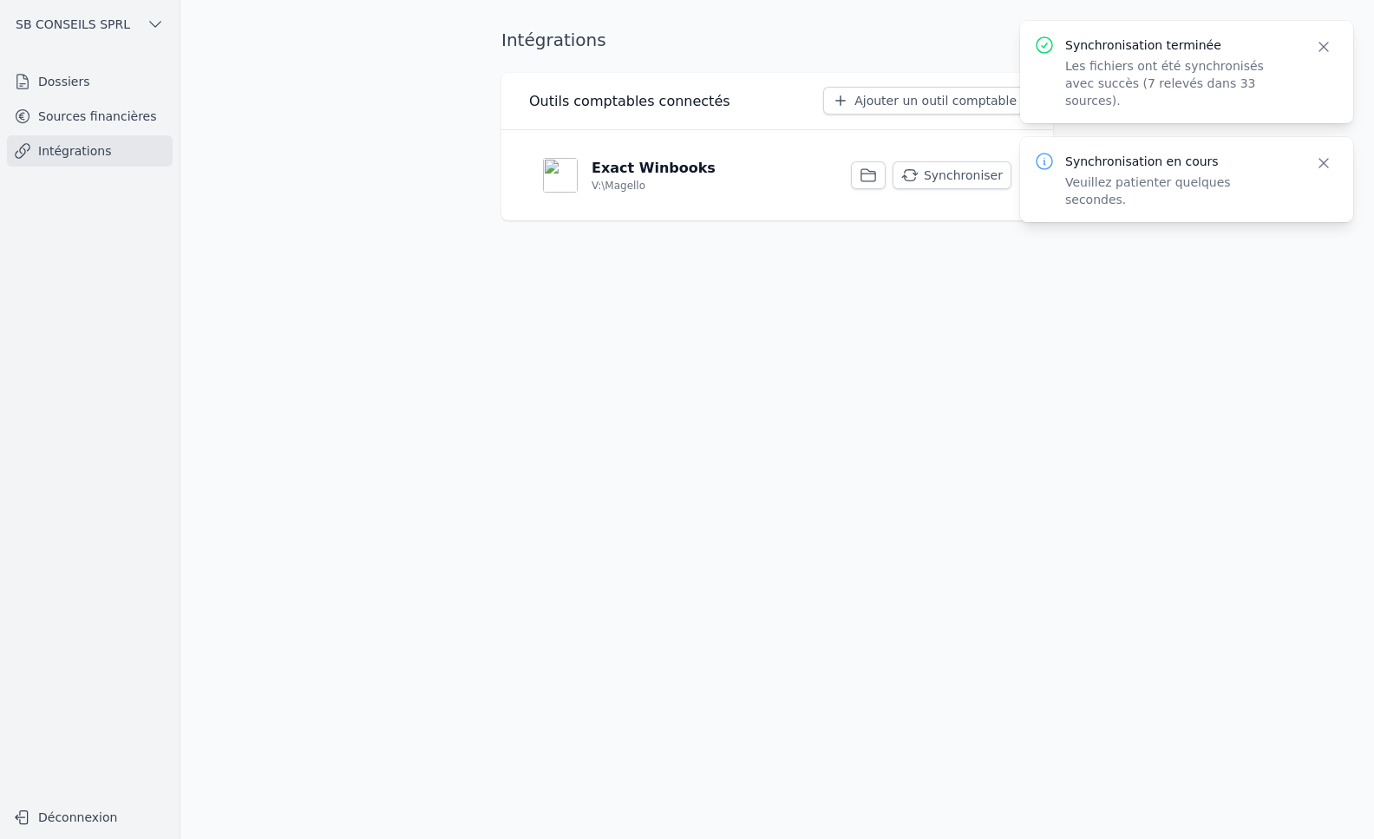
click at [122, 115] on link "Sources financières" at bounding box center [90, 116] width 166 height 31
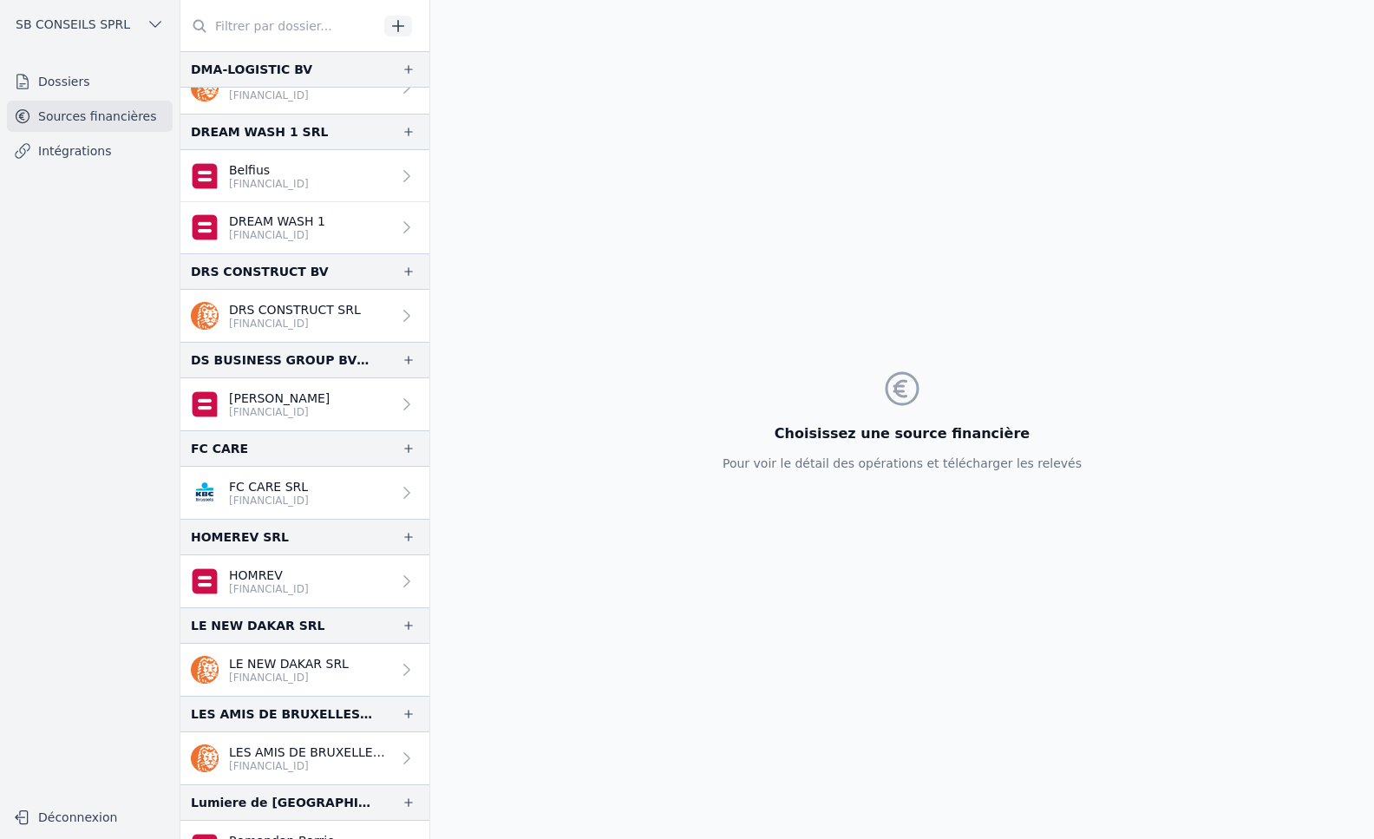
scroll to position [1127, 0]
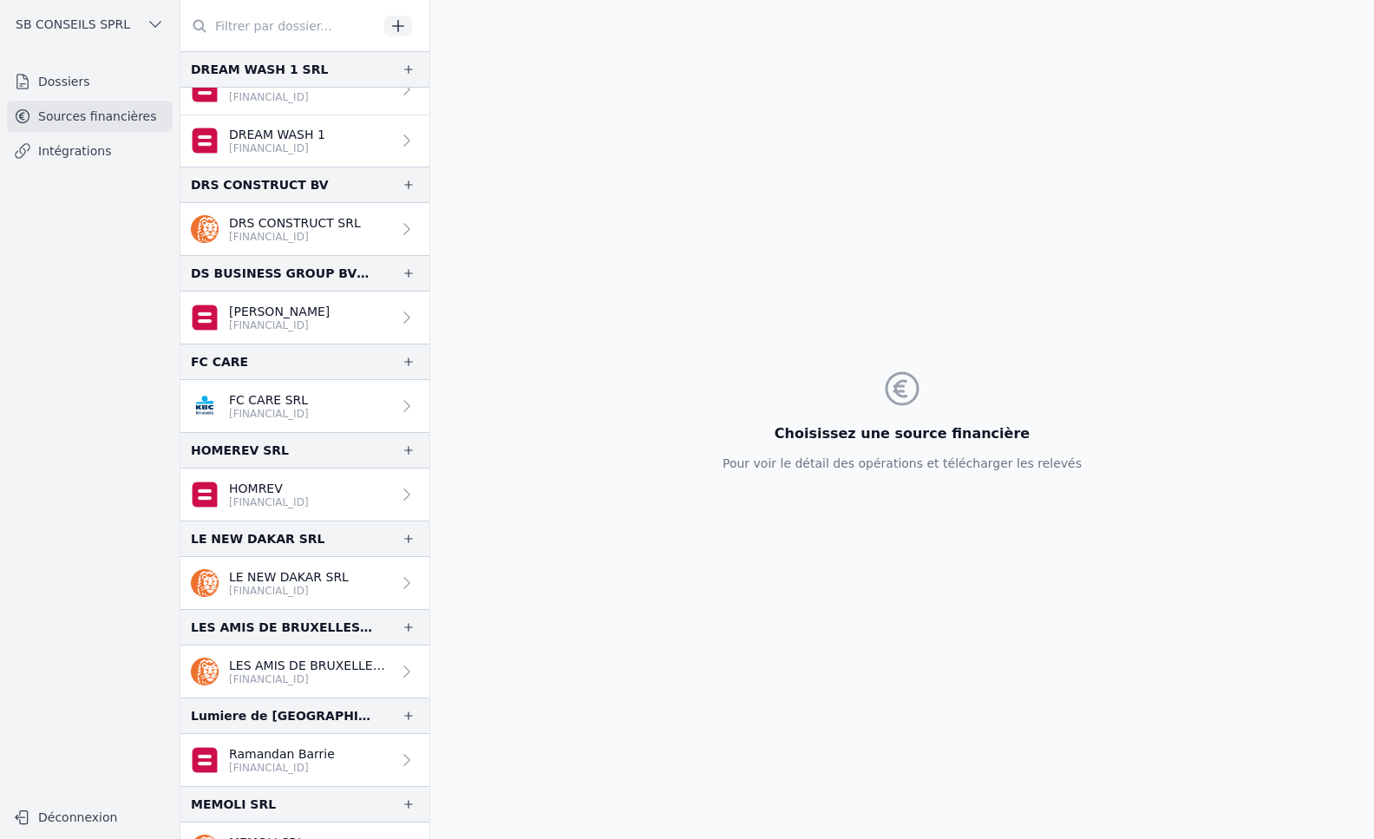
click at [100, 145] on link "Intégrations" at bounding box center [90, 150] width 166 height 31
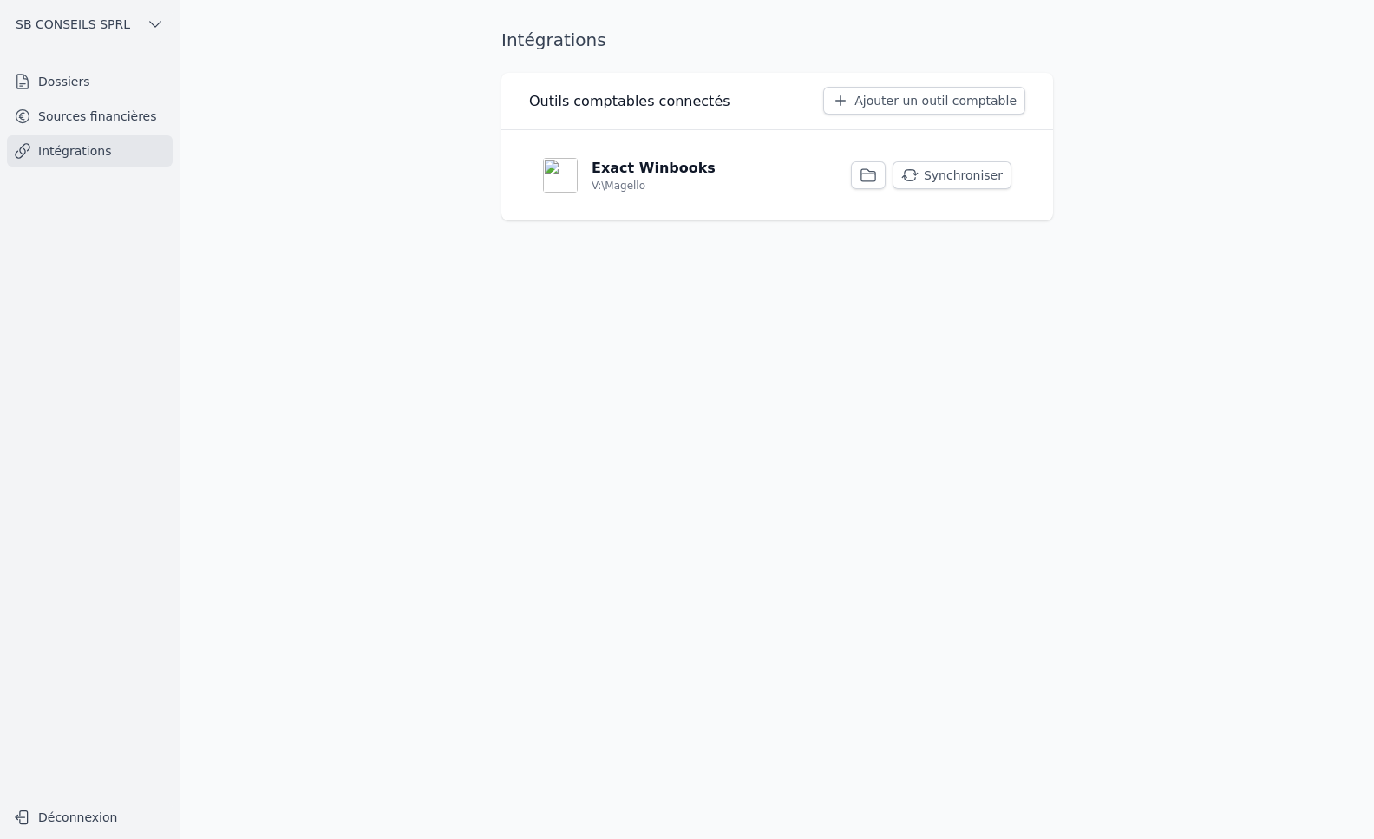
click at [967, 178] on button "Synchroniser" at bounding box center [951, 175] width 119 height 28
click at [143, 118] on link "Sources financières" at bounding box center [90, 116] width 166 height 31
